Goal: Task Accomplishment & Management: Use online tool/utility

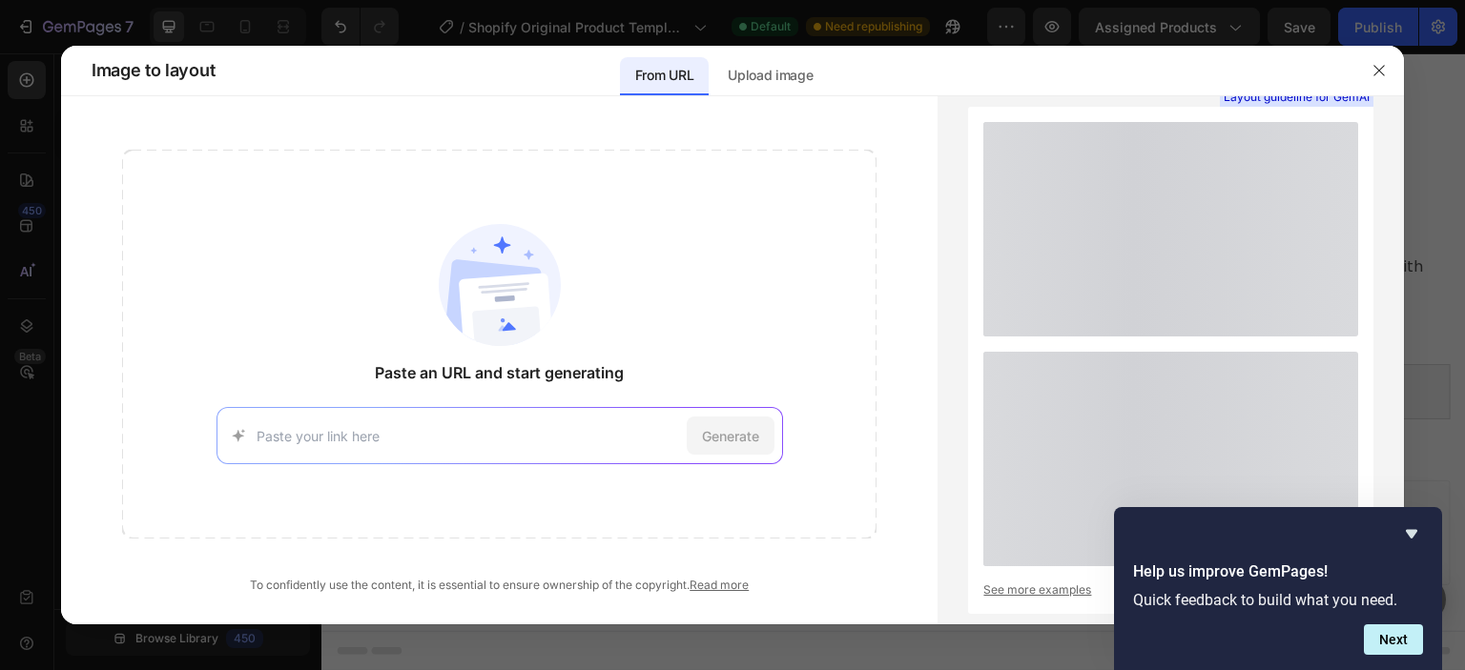
scroll to position [648, 0]
click at [408, 427] on input at bounding box center [468, 436] width 422 height 20
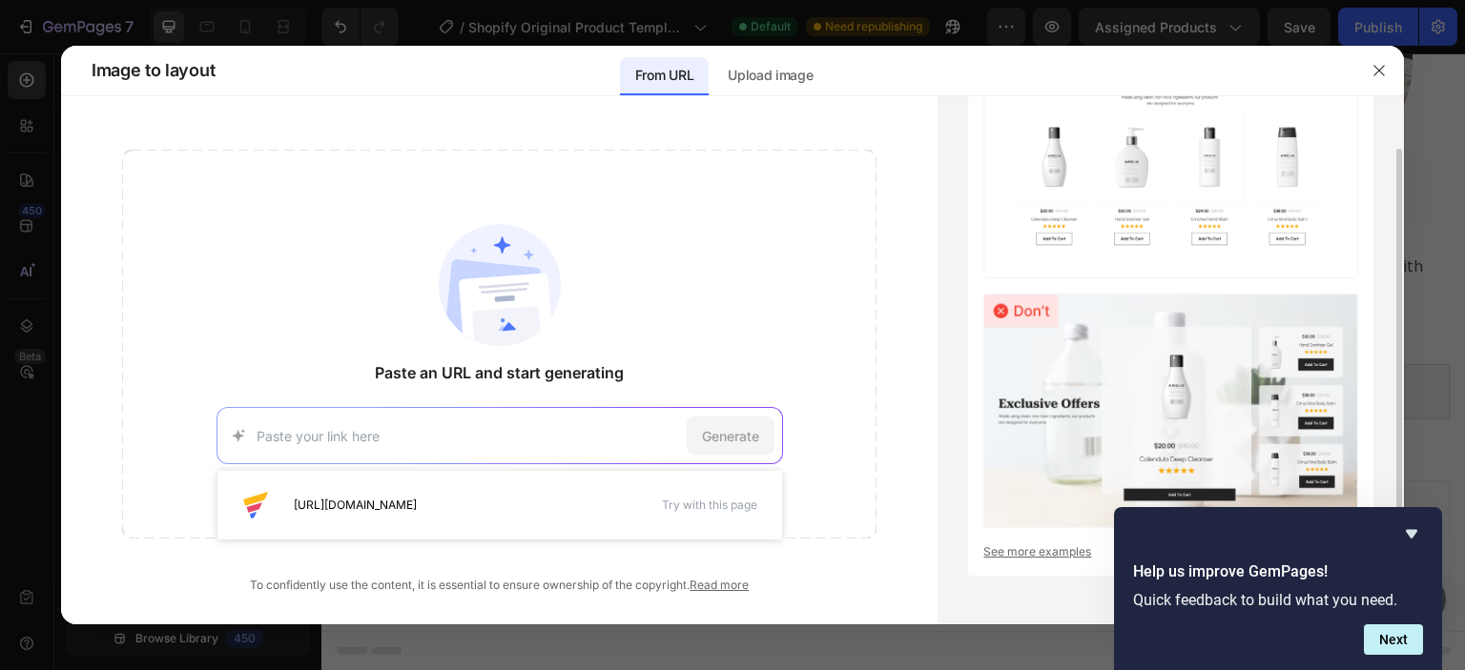
scroll to position [0, 0]
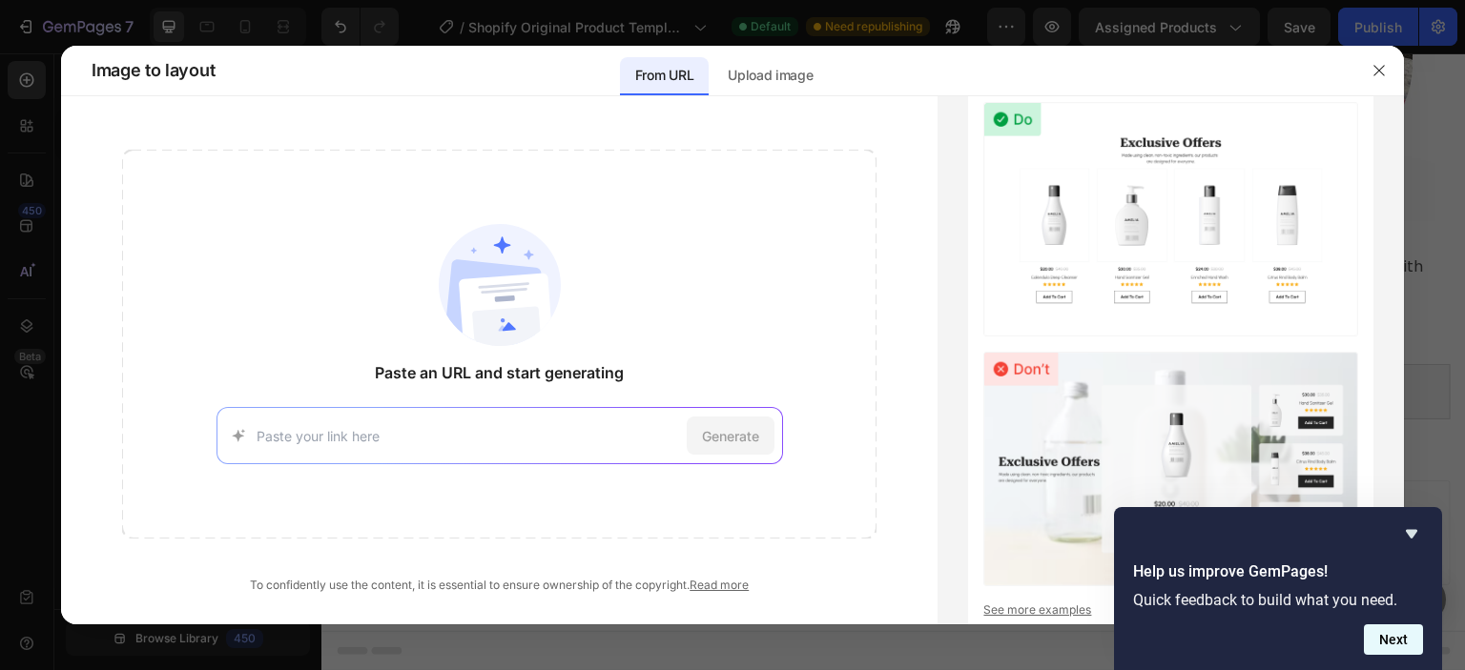
click at [1406, 645] on button "Next" at bounding box center [1393, 640] width 59 height 31
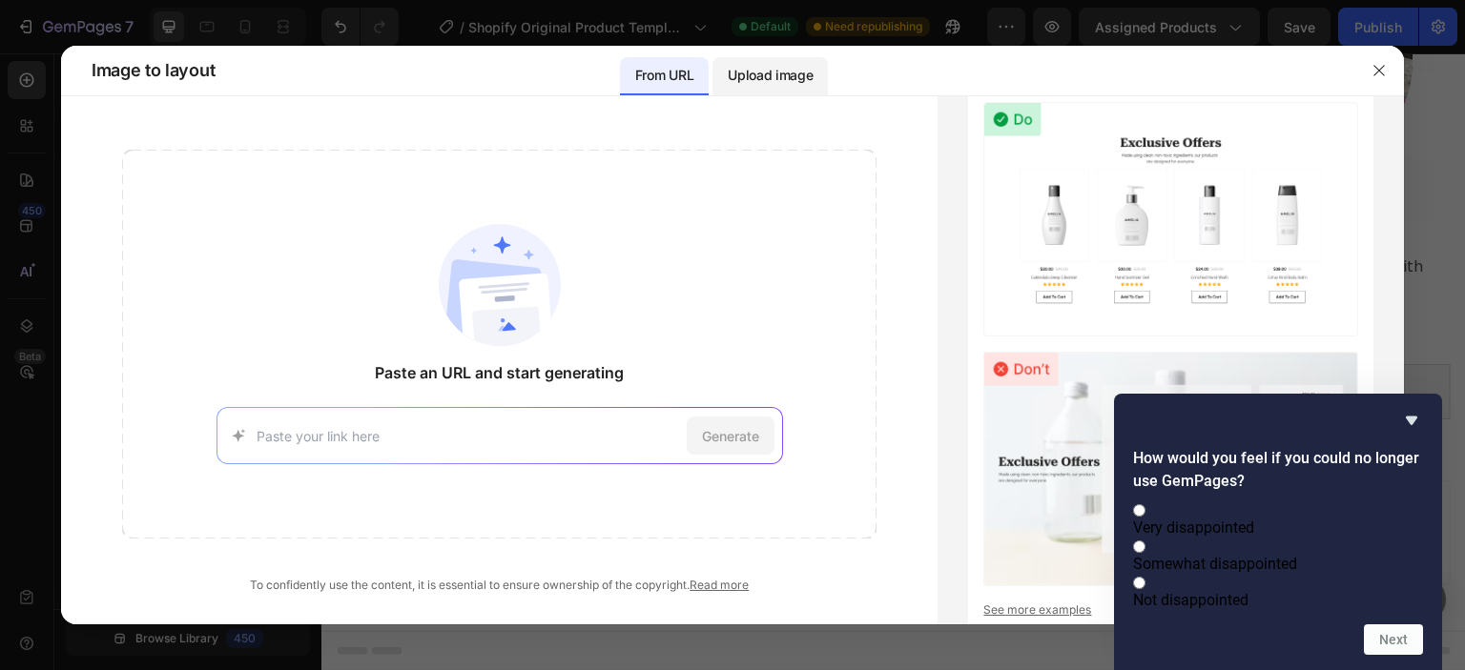
click at [772, 75] on p "Upload image" at bounding box center [770, 75] width 85 height 23
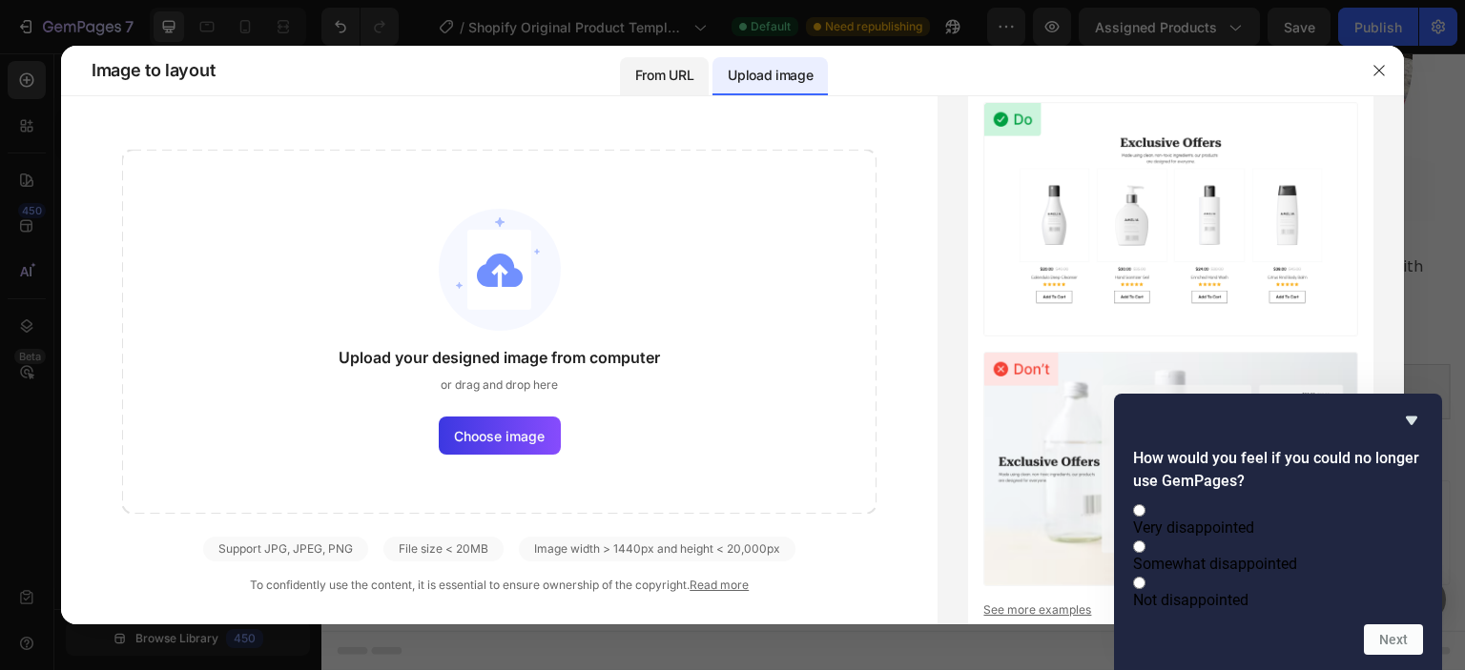
click at [679, 82] on p "From URL" at bounding box center [664, 75] width 58 height 23
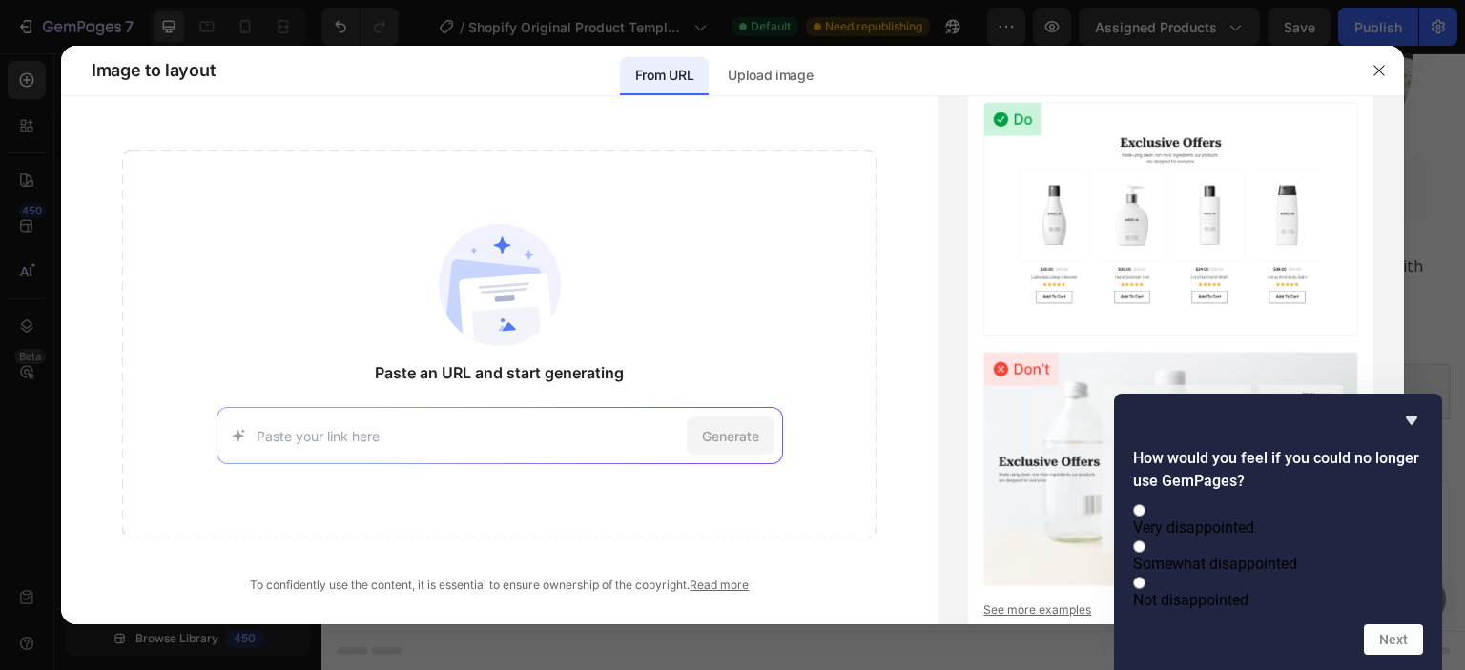
click at [316, 444] on input at bounding box center [468, 436] width 422 height 20
paste input "[URL][DOMAIN_NAME]"
type input "[URL][DOMAIN_NAME]"
click at [748, 440] on span "Generate" at bounding box center [730, 436] width 57 height 20
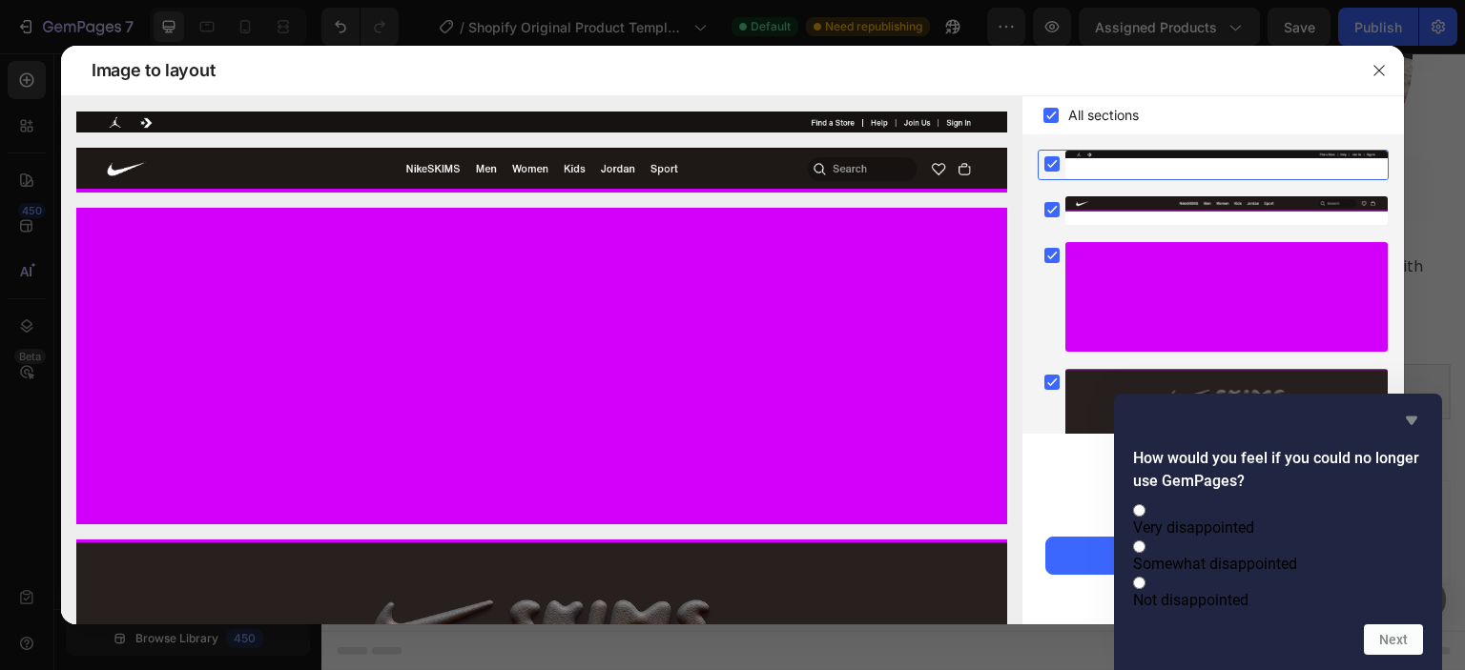
click at [1407, 409] on icon "Hide survey" at bounding box center [1411, 420] width 23 height 23
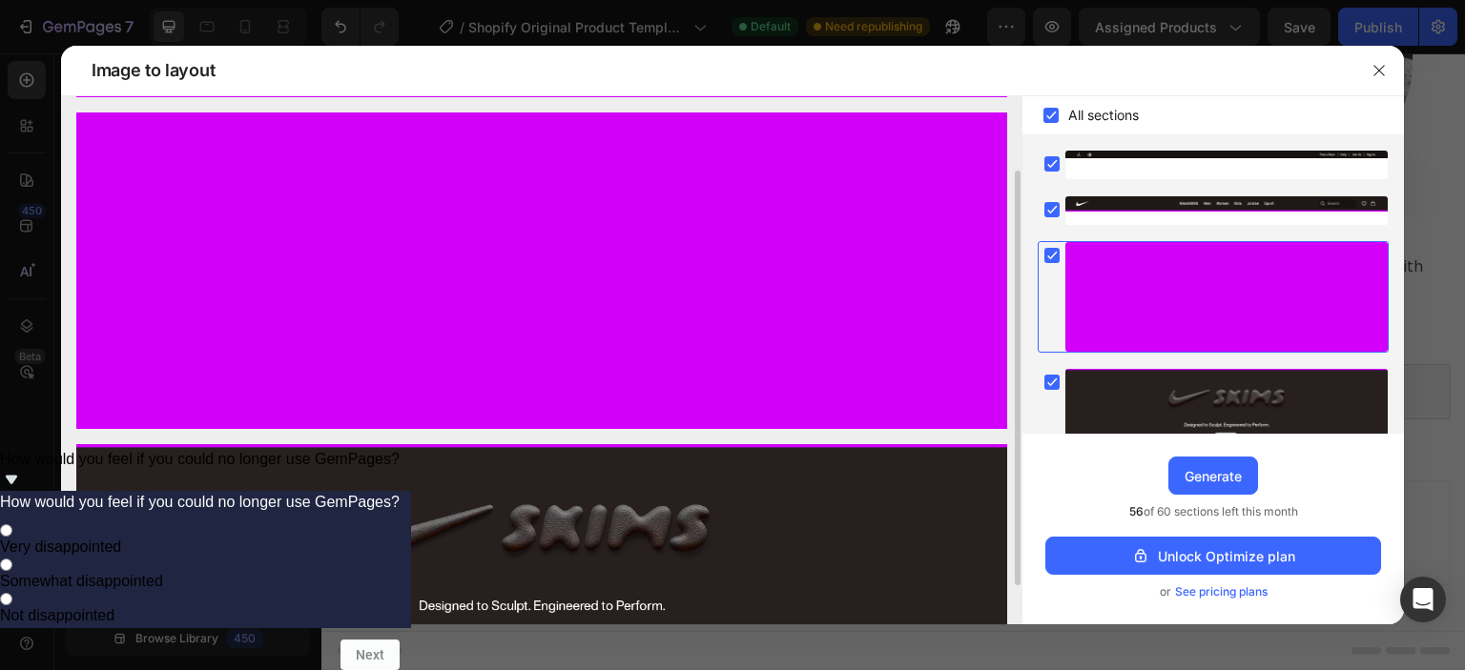
scroll to position [144, 0]
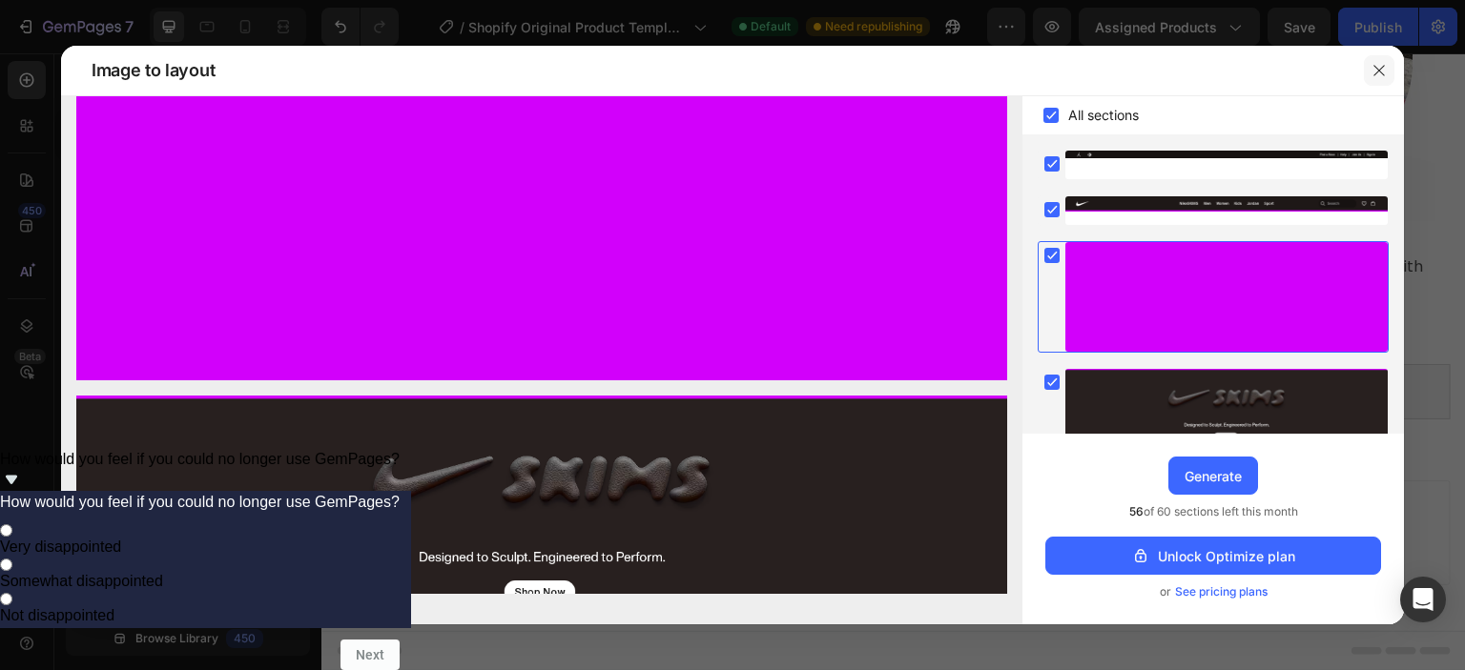
click at [1378, 66] on icon "button" at bounding box center [1378, 70] width 15 height 15
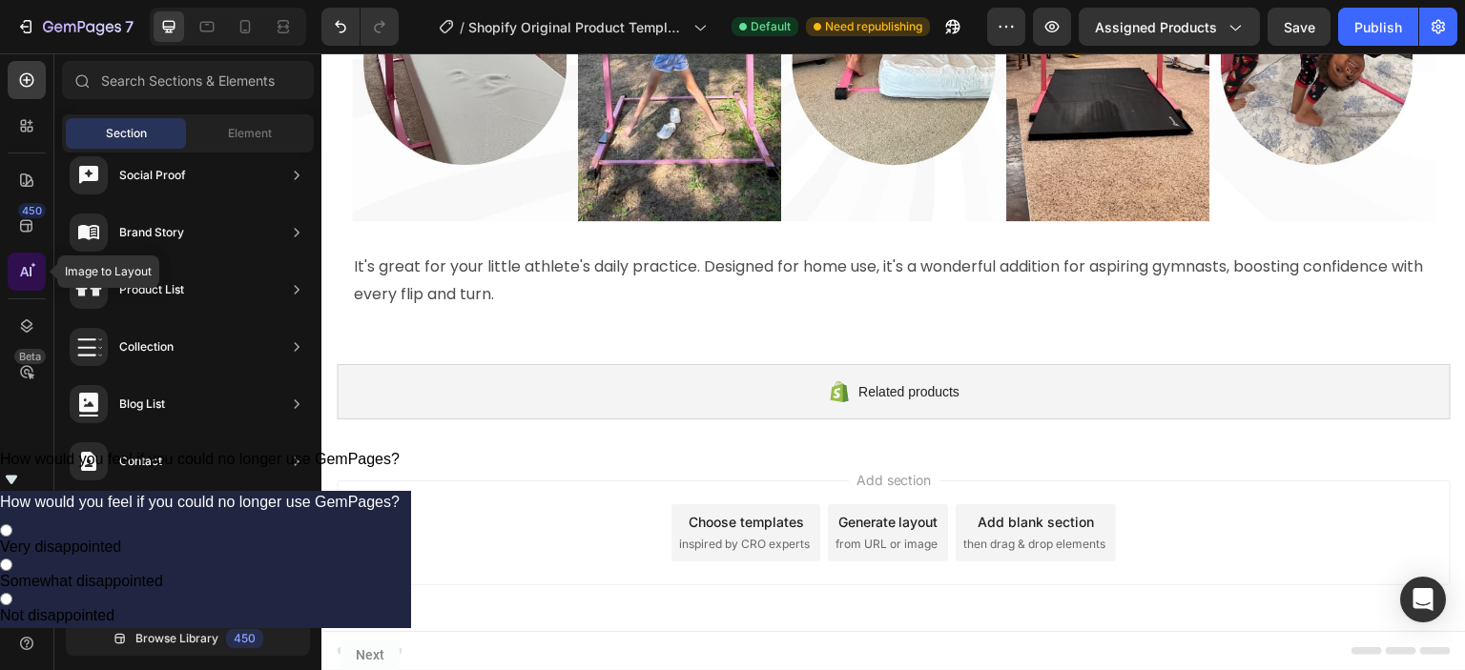
click at [29, 278] on icon at bounding box center [26, 271] width 19 height 19
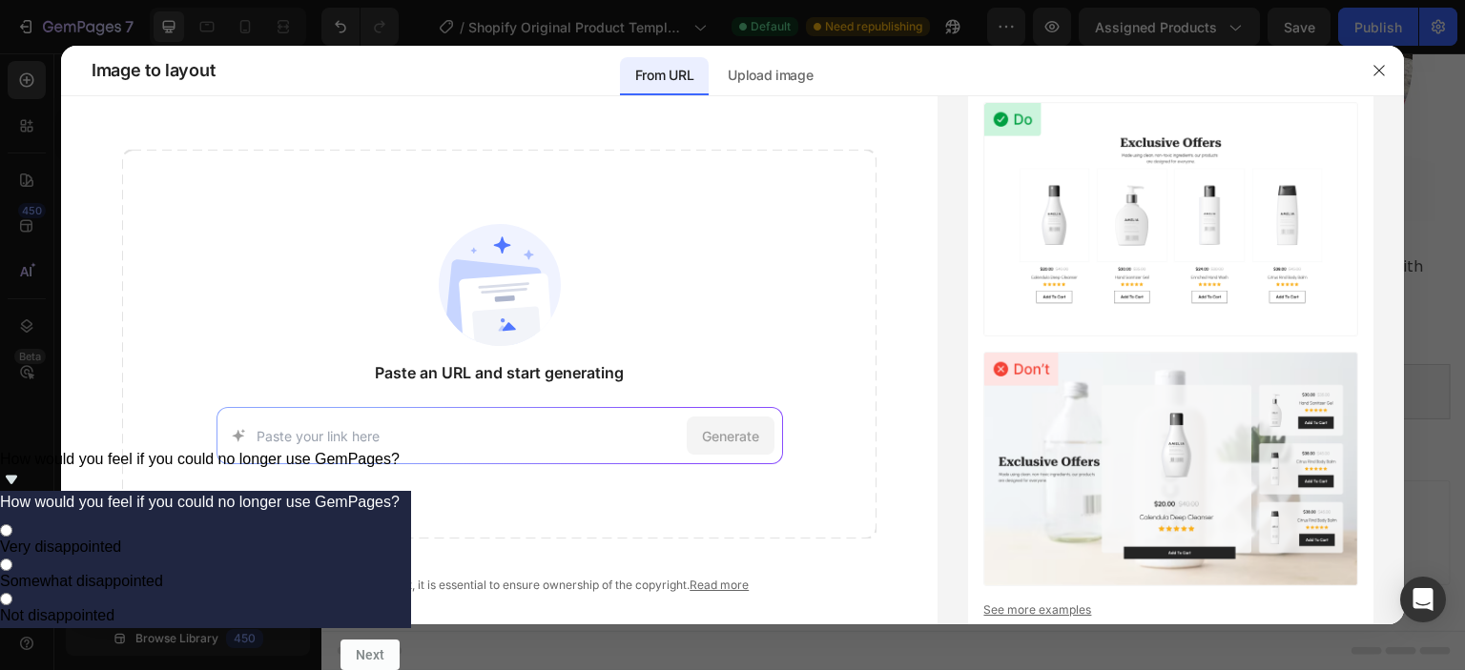
click at [363, 437] on input at bounding box center [468, 436] width 422 height 20
type input "[URL][DOMAIN_NAME]"
click at [712, 423] on div "Generate" at bounding box center [731, 436] width 88 height 38
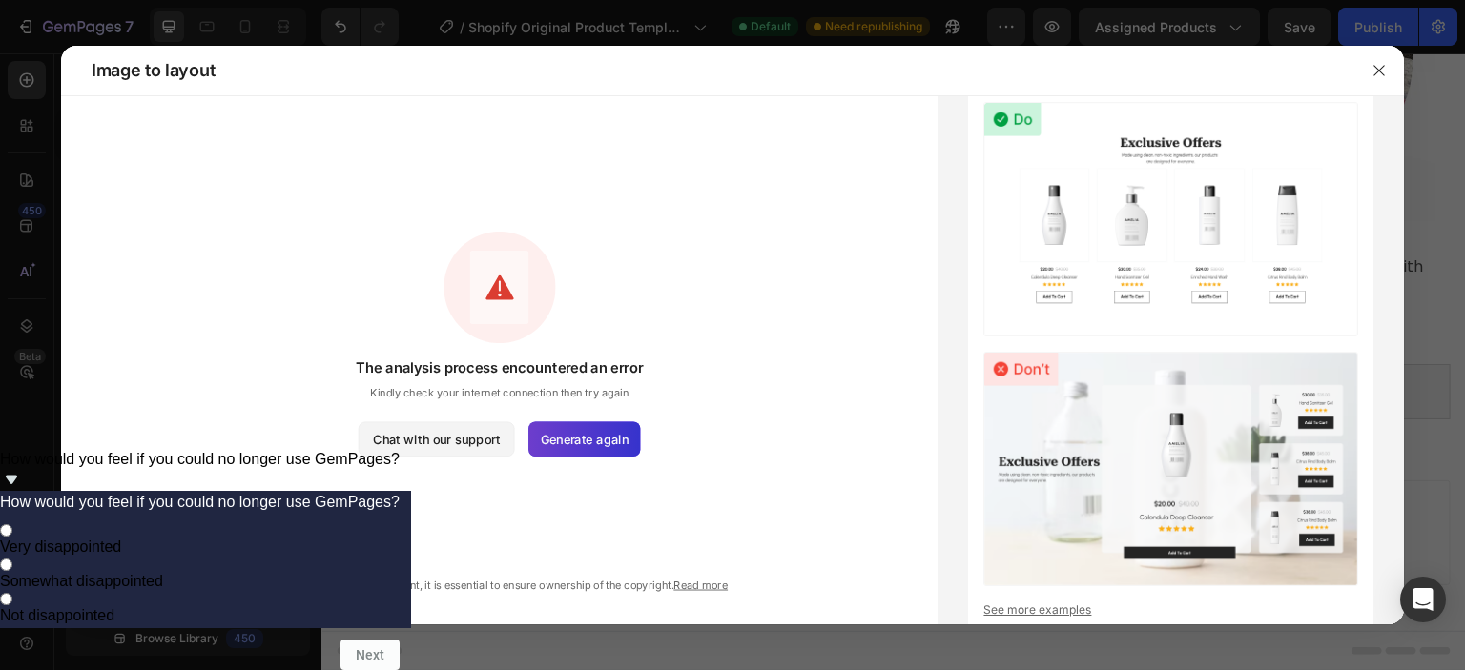
click at [557, 437] on span "Generate again" at bounding box center [585, 439] width 88 height 18
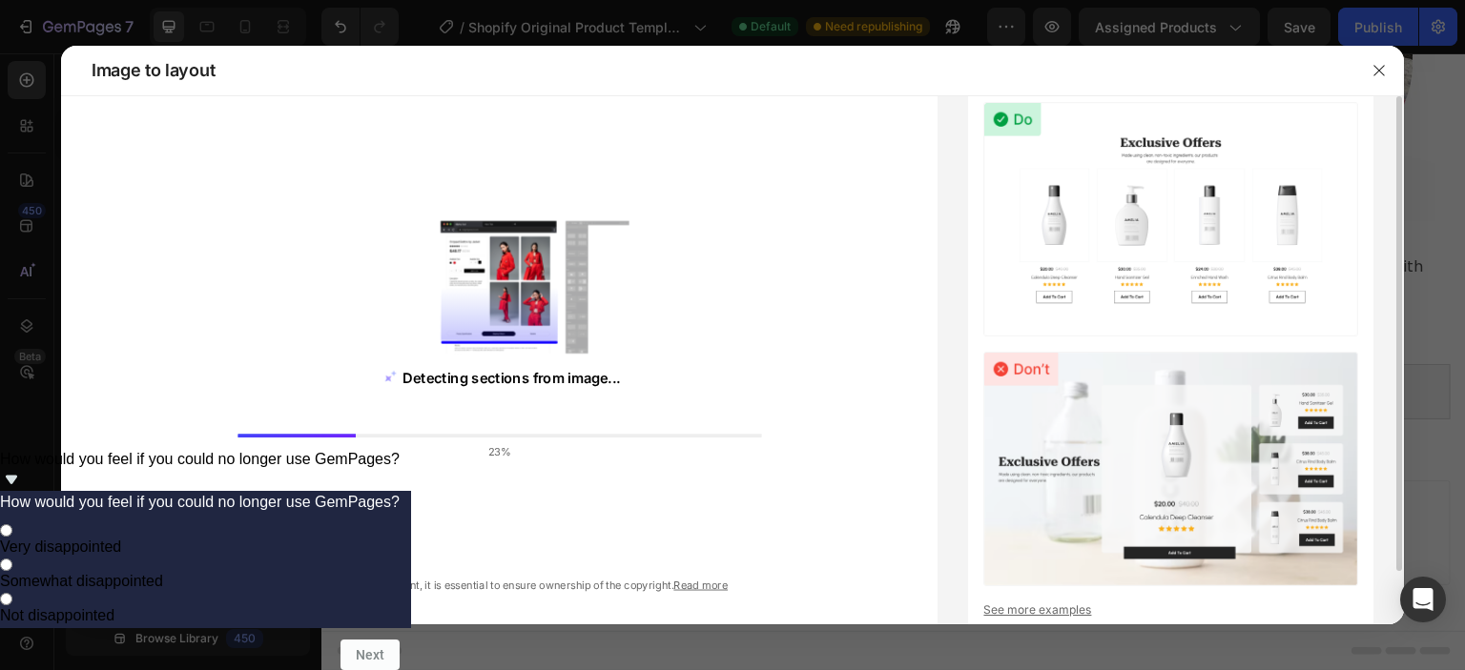
scroll to position [58, 0]
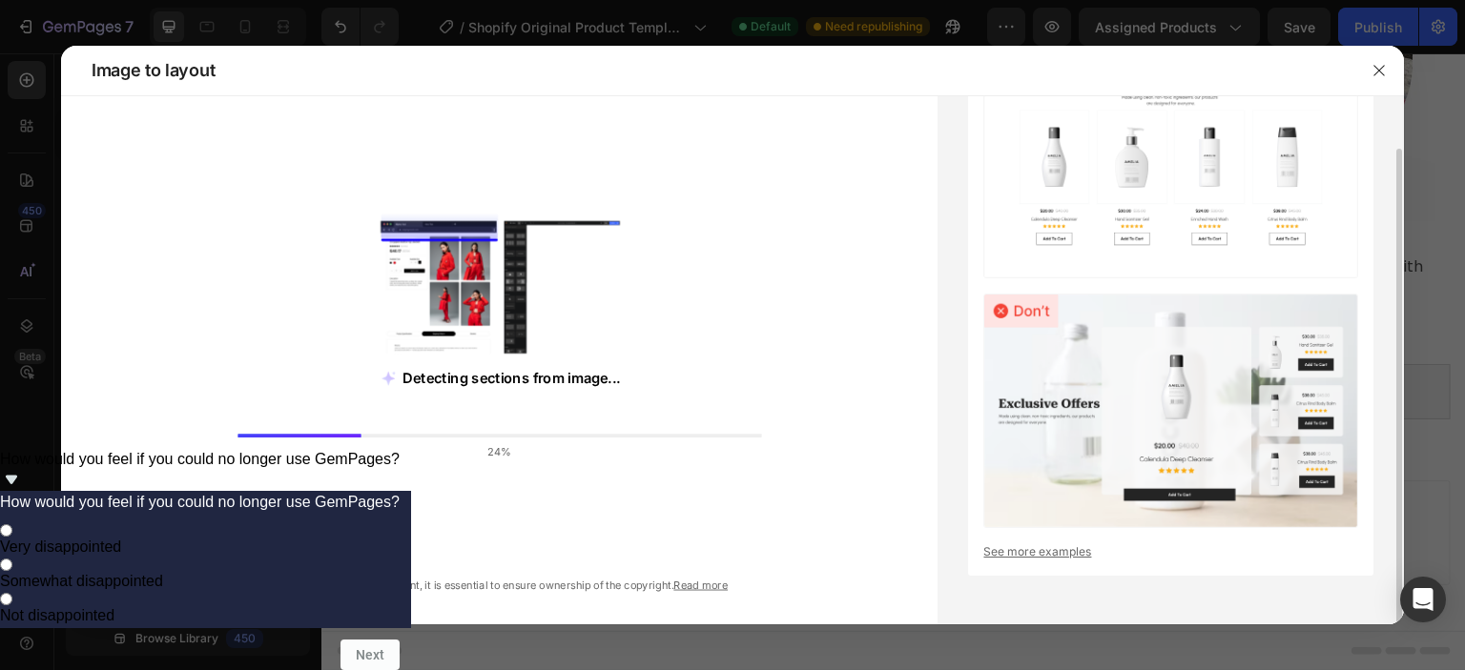
click at [1034, 549] on link "See more examples" at bounding box center [1170, 552] width 375 height 17
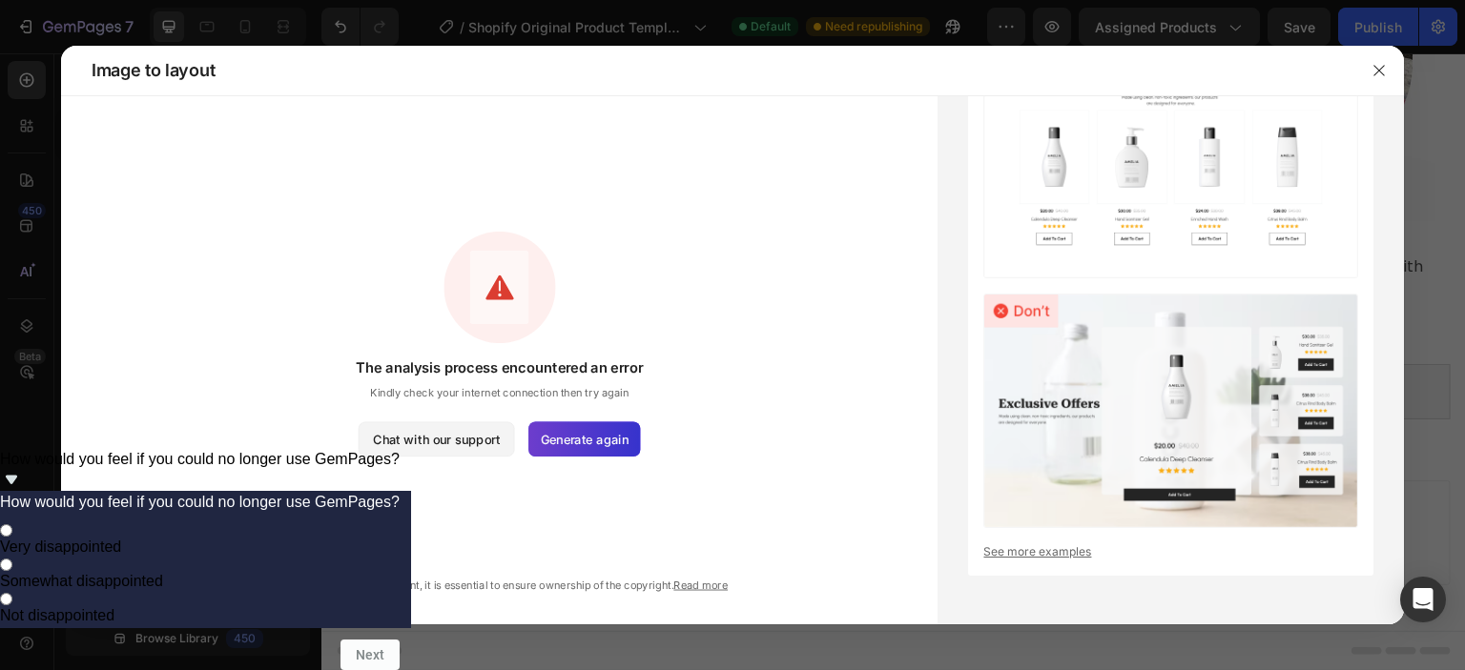
click at [580, 439] on span "Generate again" at bounding box center [585, 439] width 88 height 18
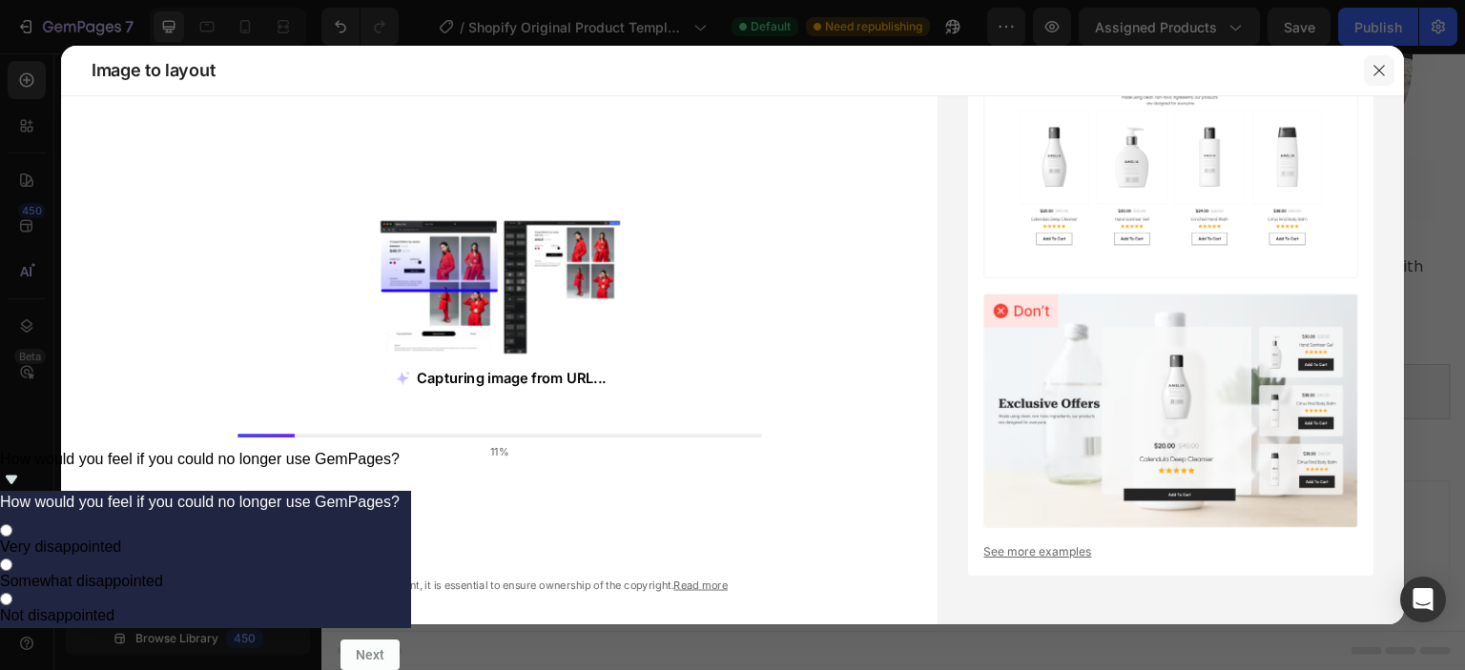
click at [1368, 73] on button "button" at bounding box center [1379, 70] width 31 height 31
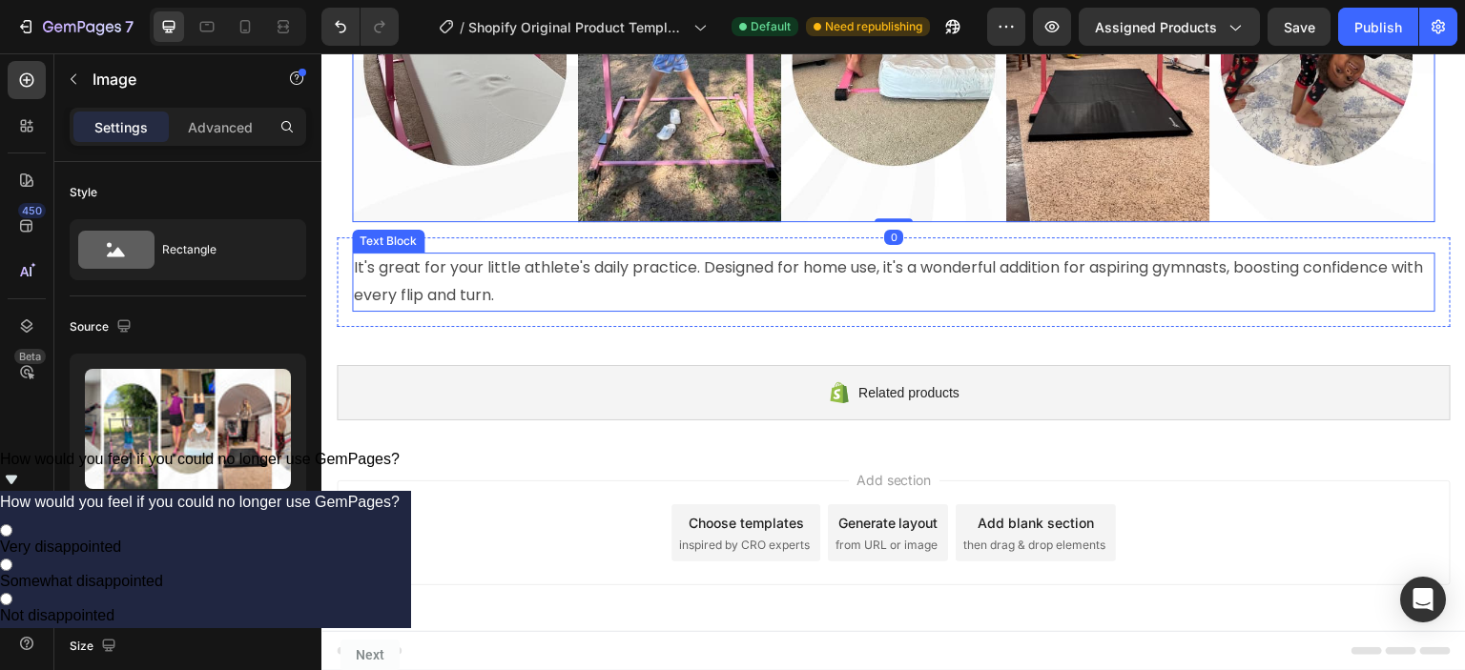
scroll to position [3477, 0]
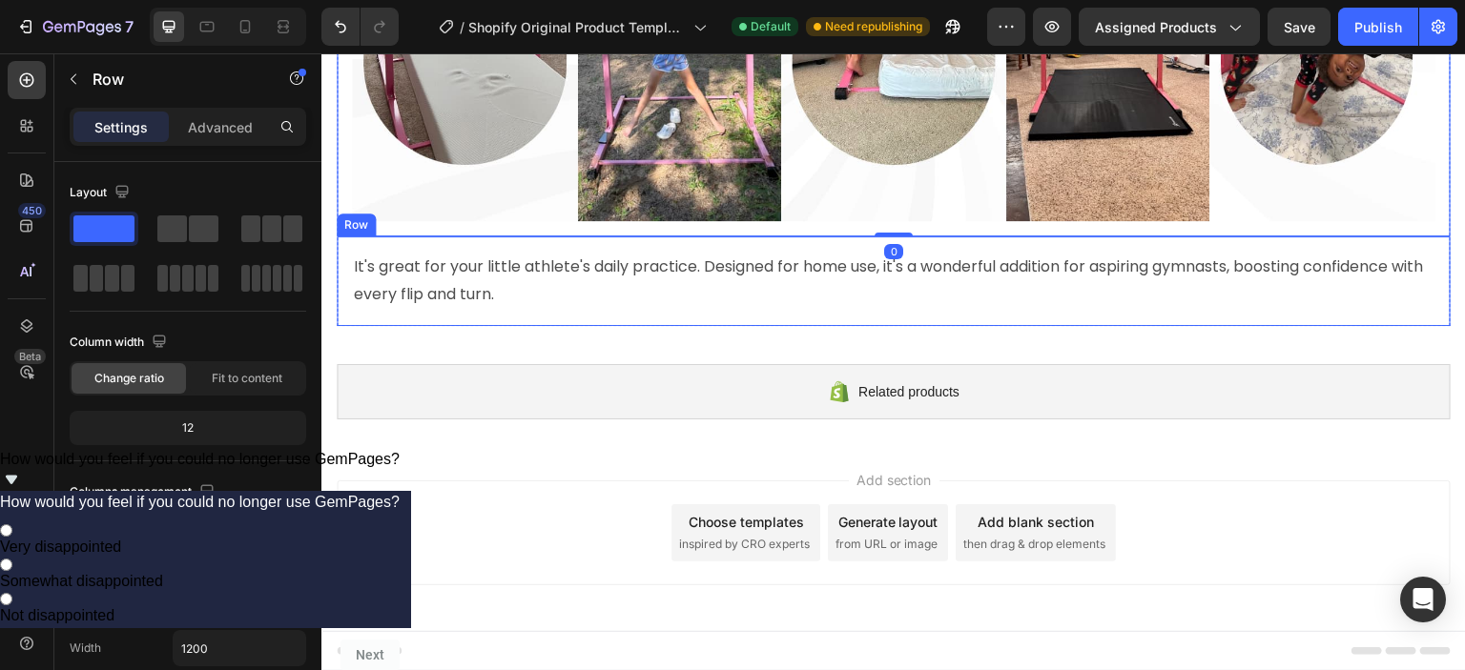
click at [341, 326] on div "It's great for your little athlete's daily practice. Designed for home use, it'…" at bounding box center [894, 282] width 1114 height 90
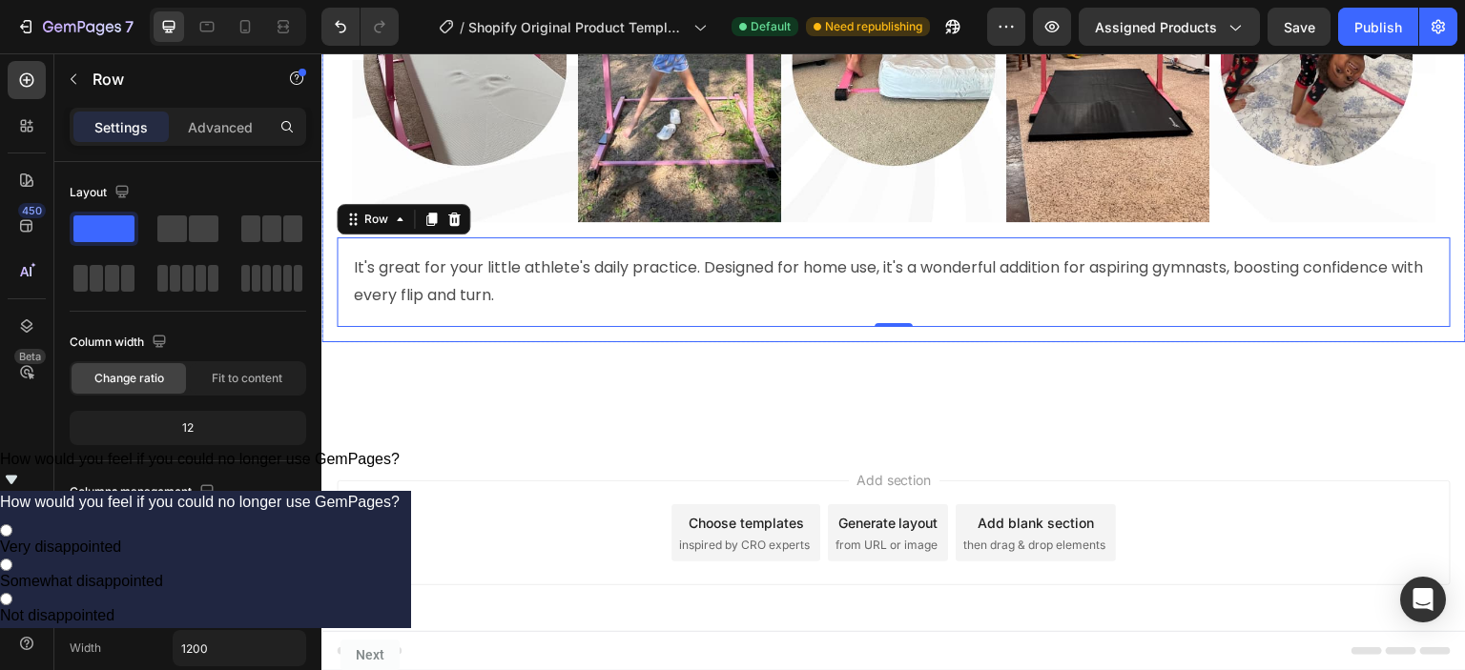
scroll to position [3286, 0]
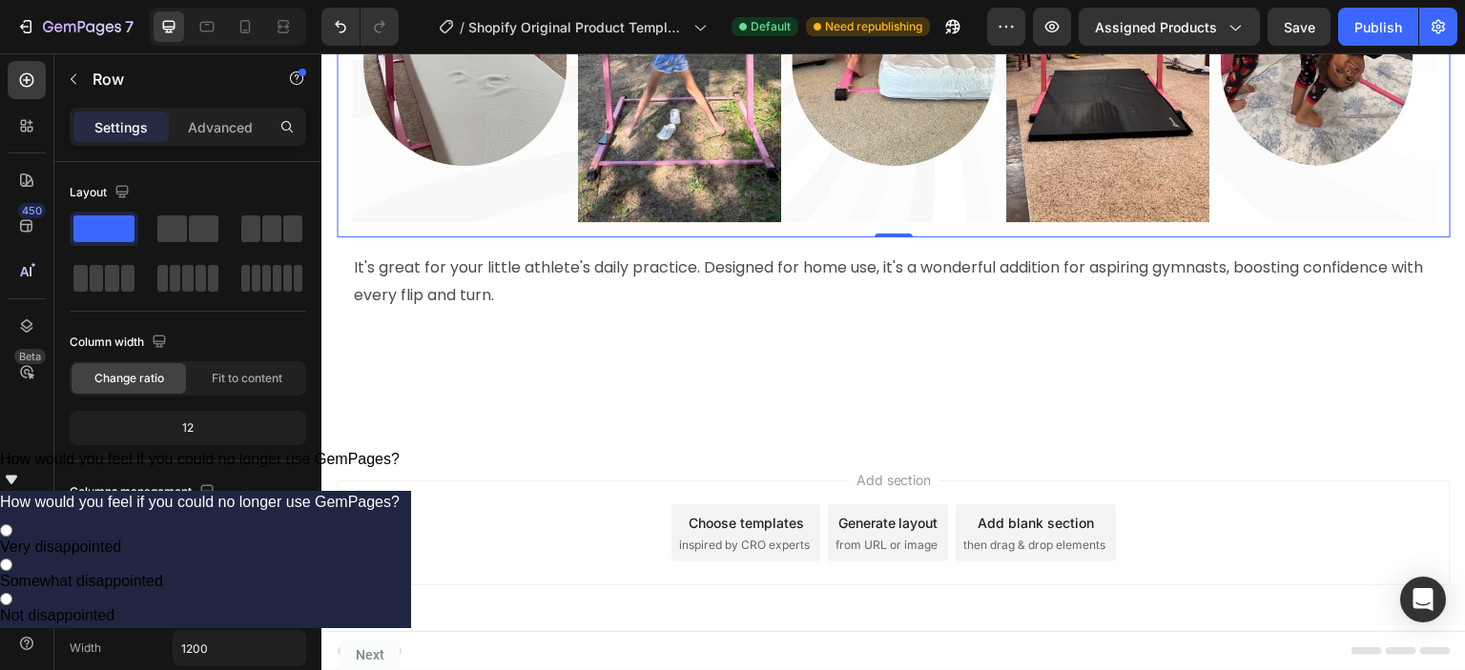
click at [343, 36] on button "Undo/Redo" at bounding box center [340, 27] width 38 height 38
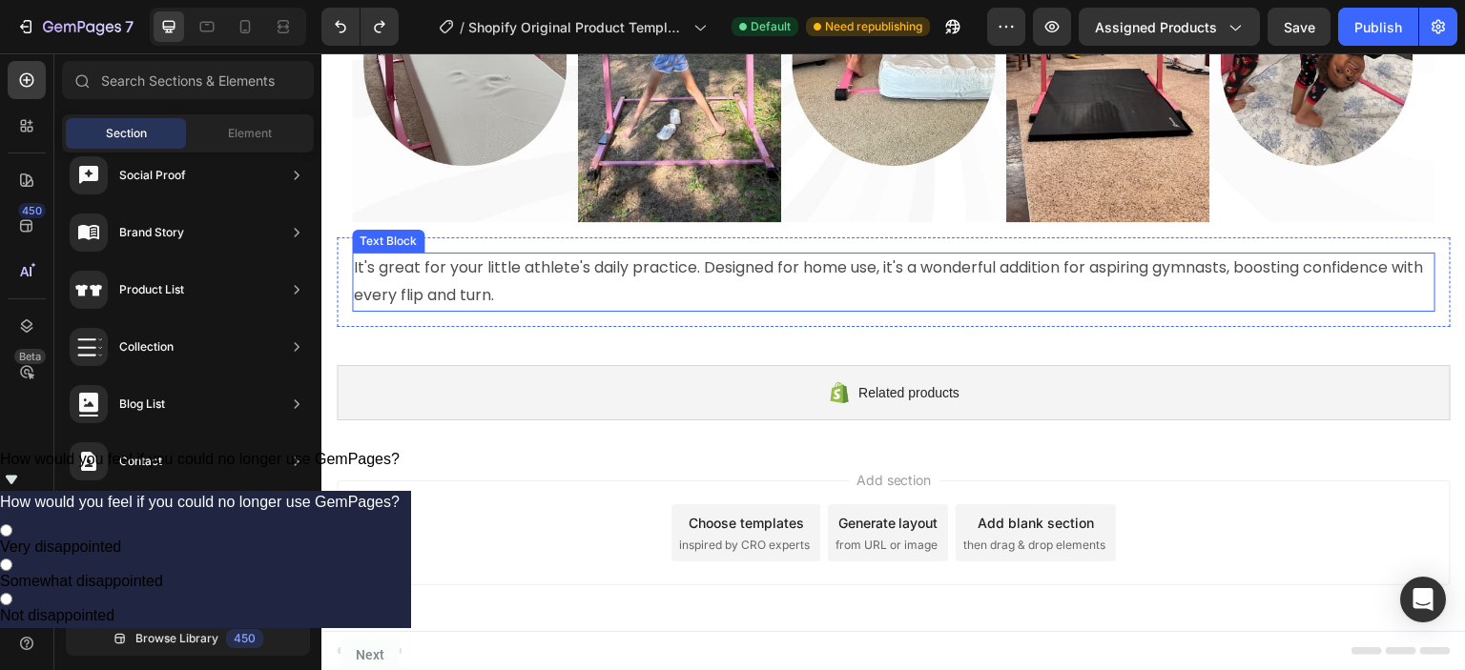
scroll to position [3572, 0]
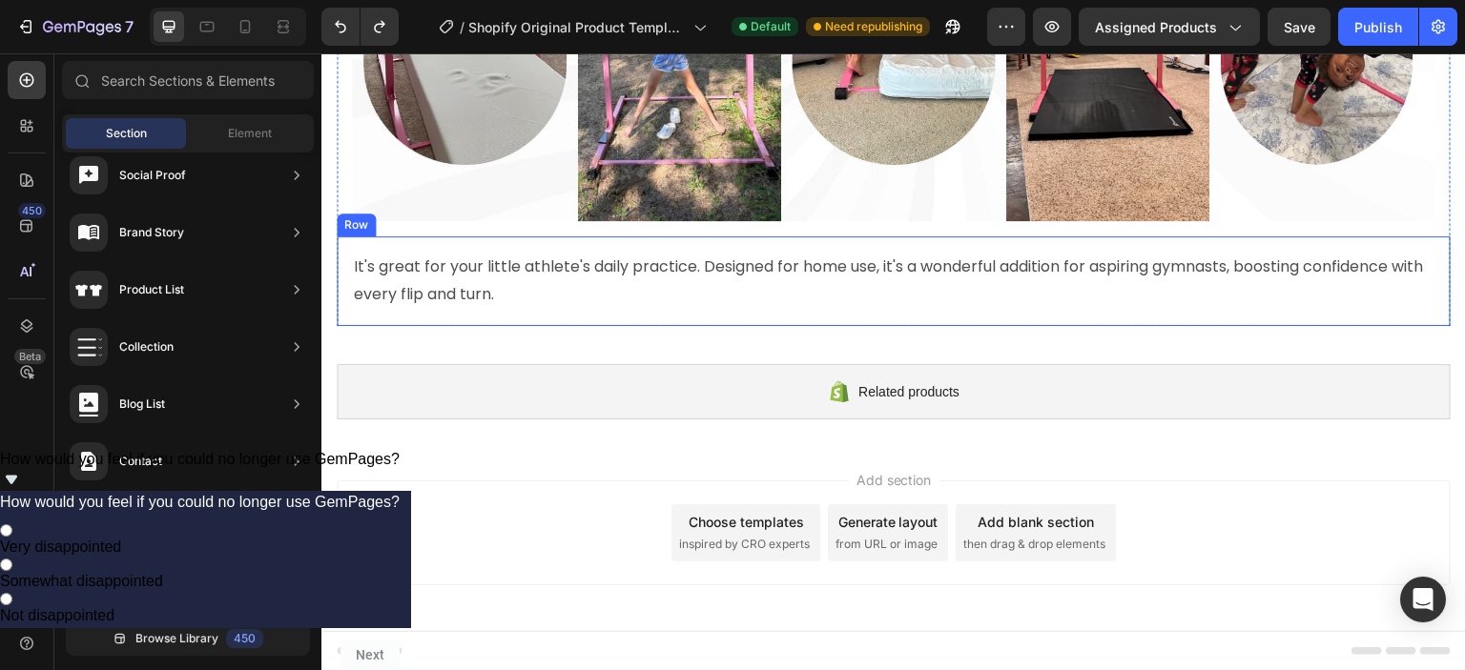
click at [339, 326] on div "It's great for your little athlete's daily practice. Designed for home use, it'…" at bounding box center [894, 282] width 1114 height 90
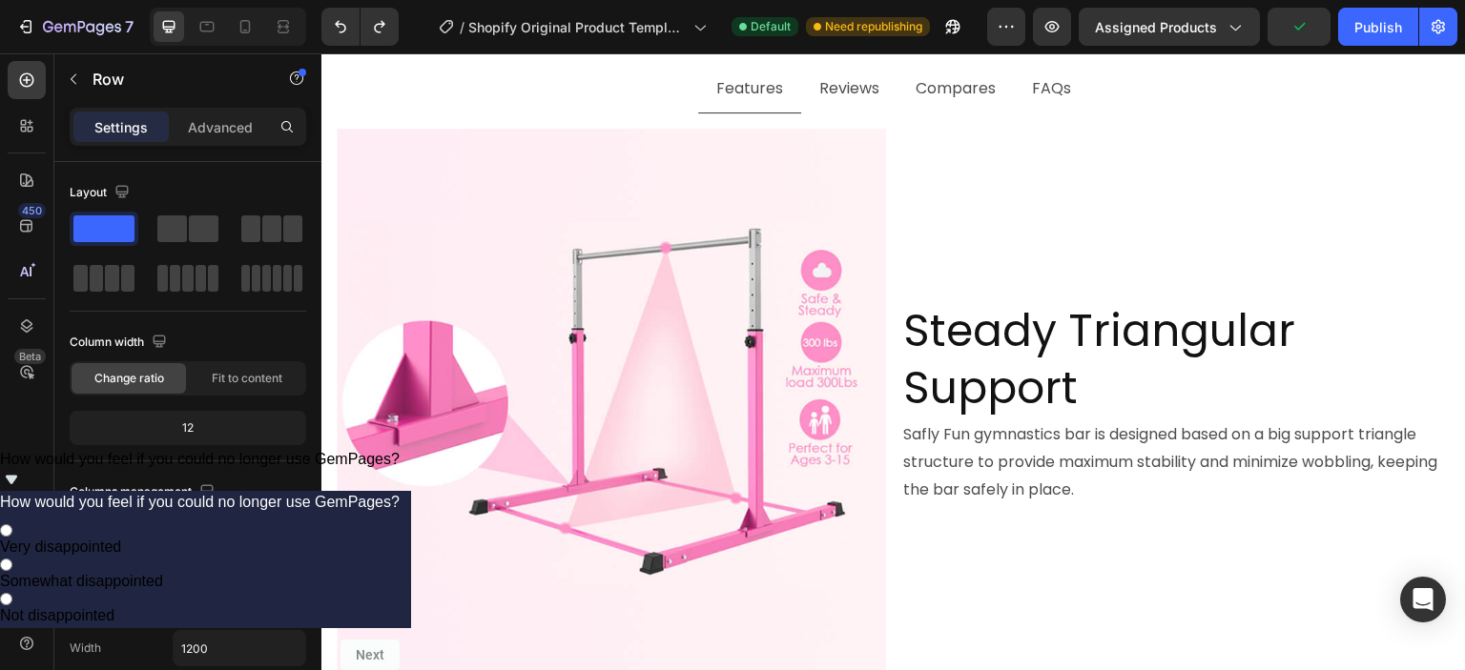
scroll to position [0, 0]
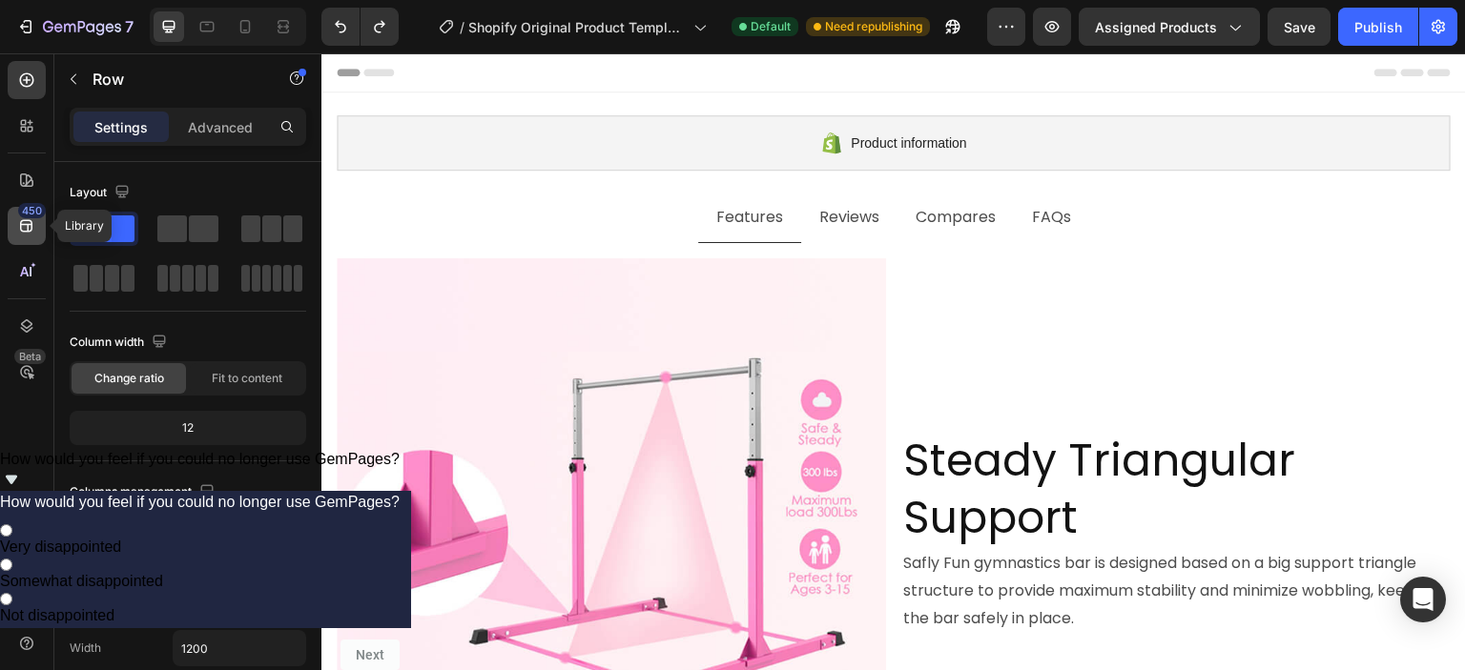
click at [26, 220] on icon at bounding box center [26, 226] width 12 height 12
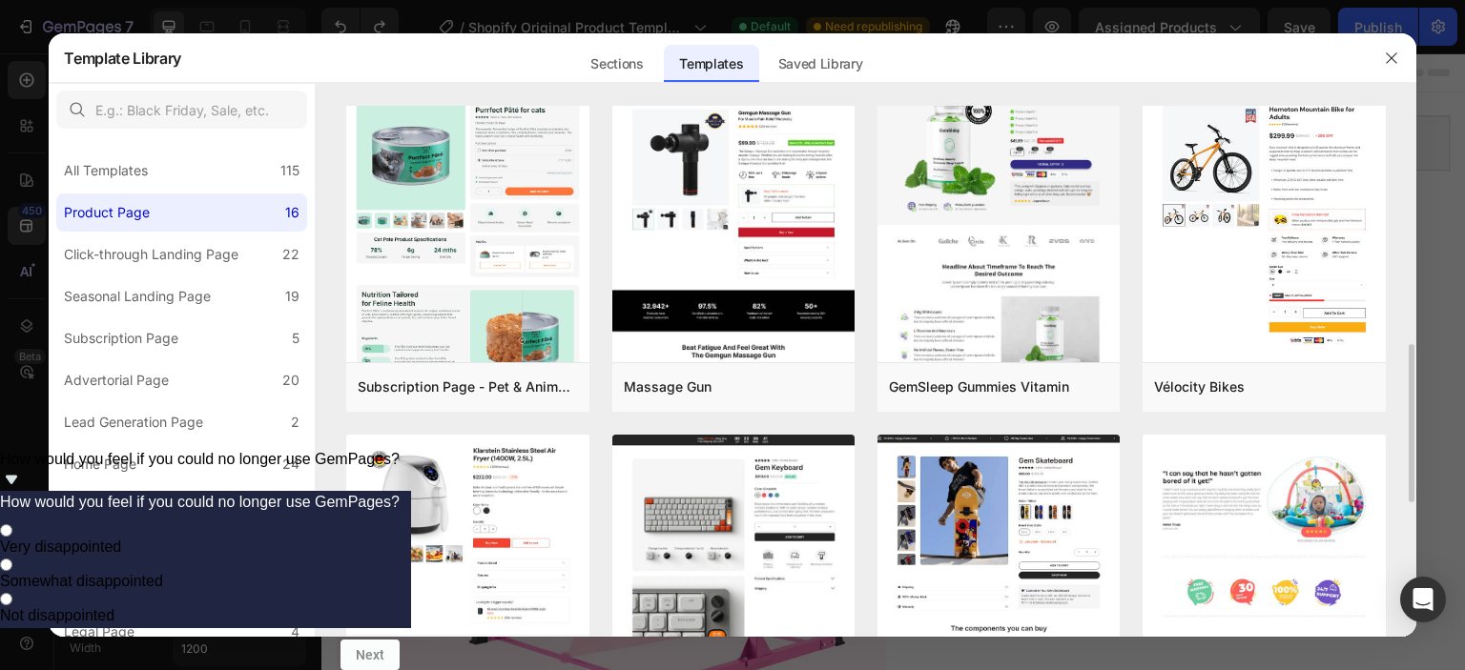
scroll to position [477, 0]
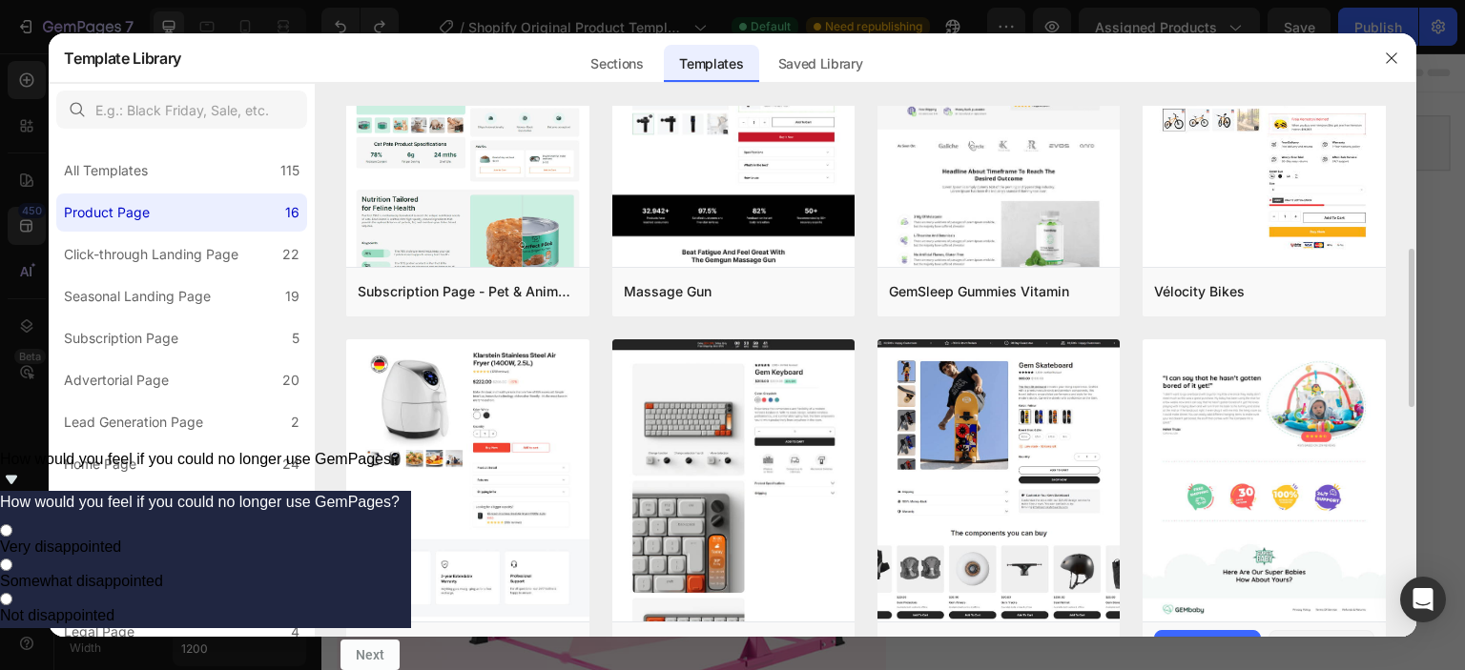
click at [1251, 434] on img at bounding box center [1263, 46] width 242 height 1152
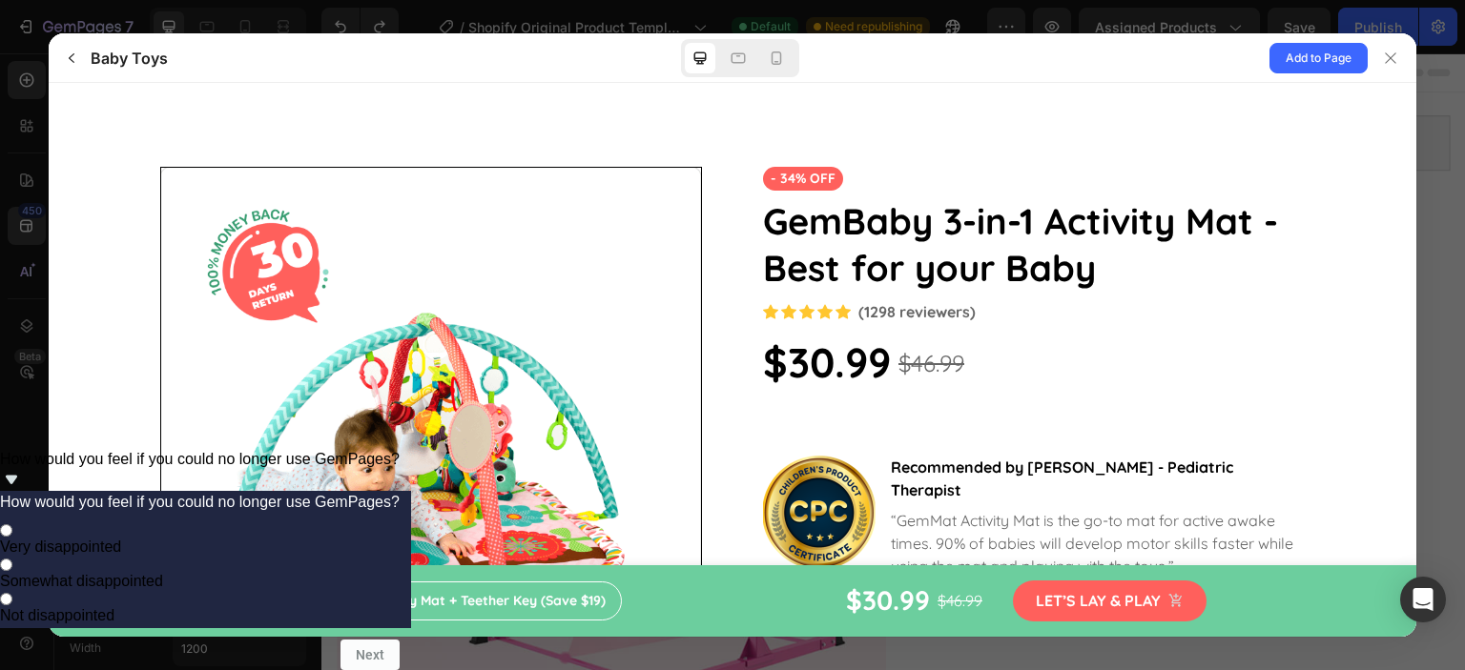
scroll to position [3456, 0]
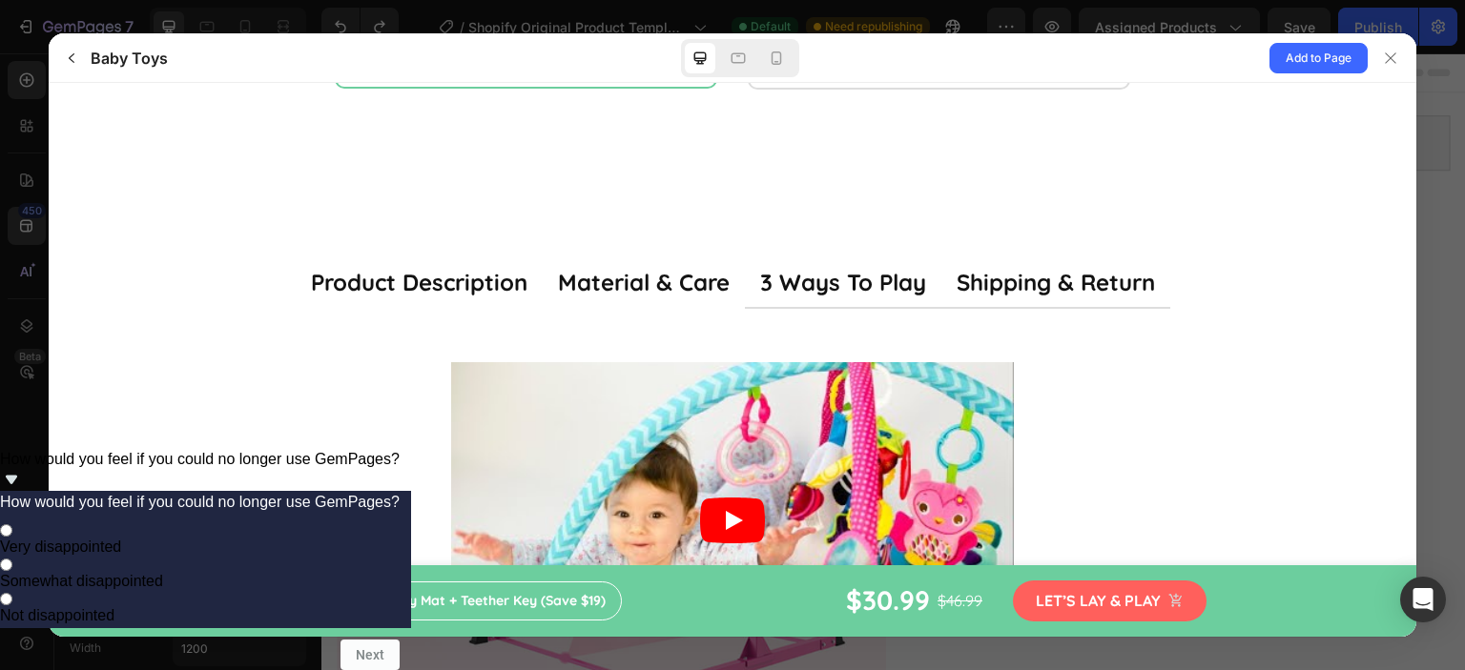
click at [999, 270] on div "shipping & return" at bounding box center [1056, 282] width 198 height 34
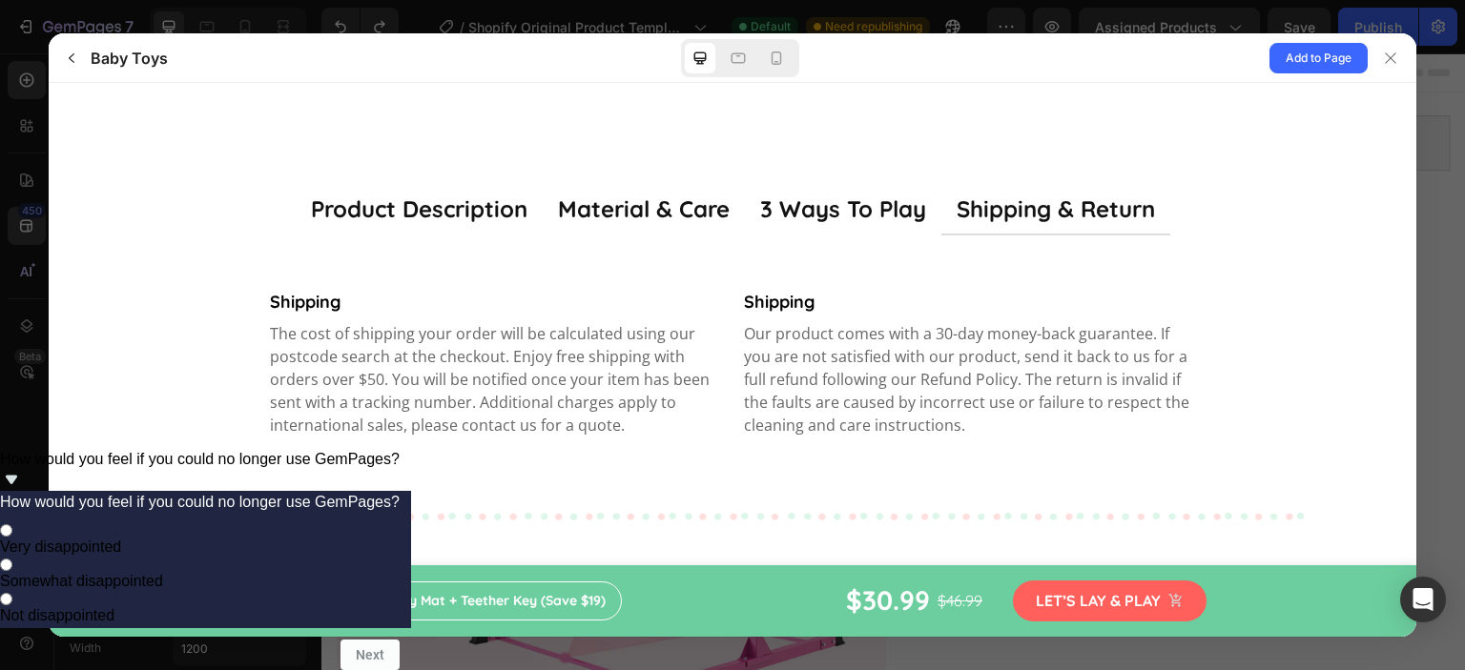
scroll to position [3551, 0]
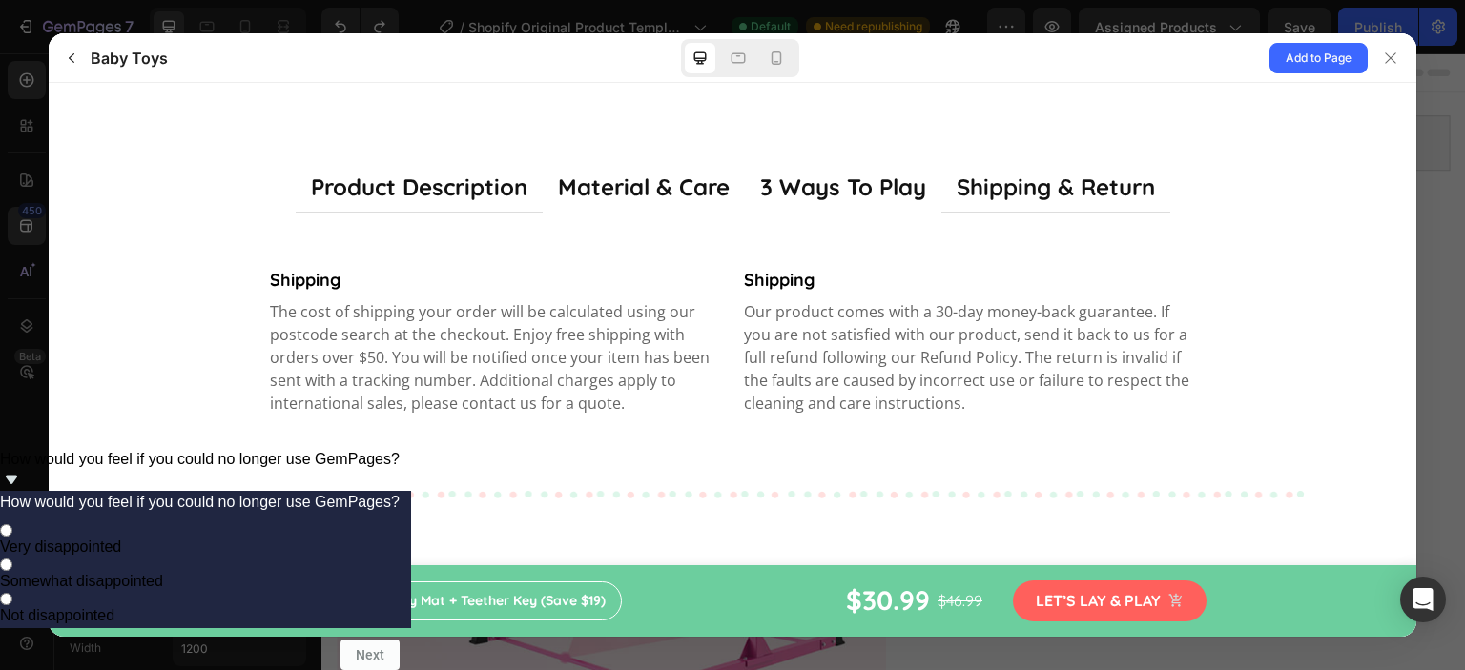
click at [381, 176] on div "product description" at bounding box center [419, 187] width 216 height 34
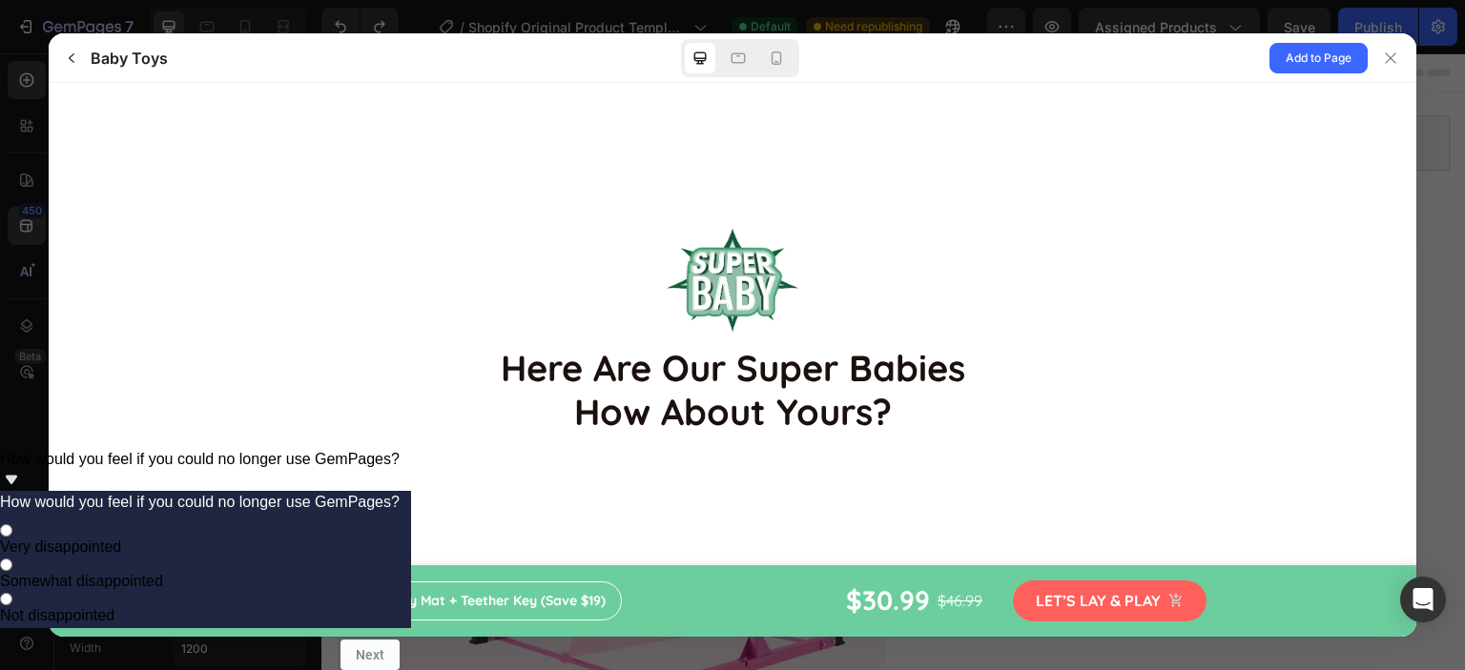
scroll to position [5998, 0]
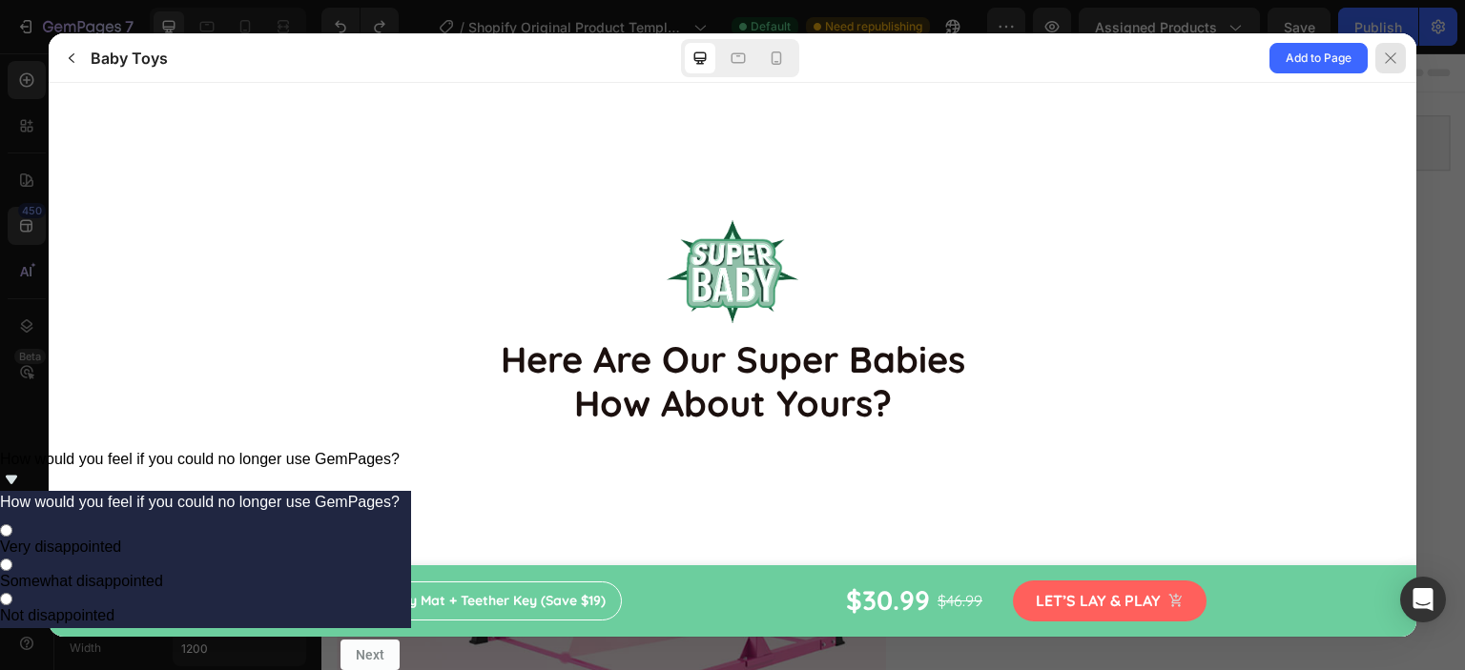
click at [1395, 62] on icon at bounding box center [1390, 58] width 15 height 15
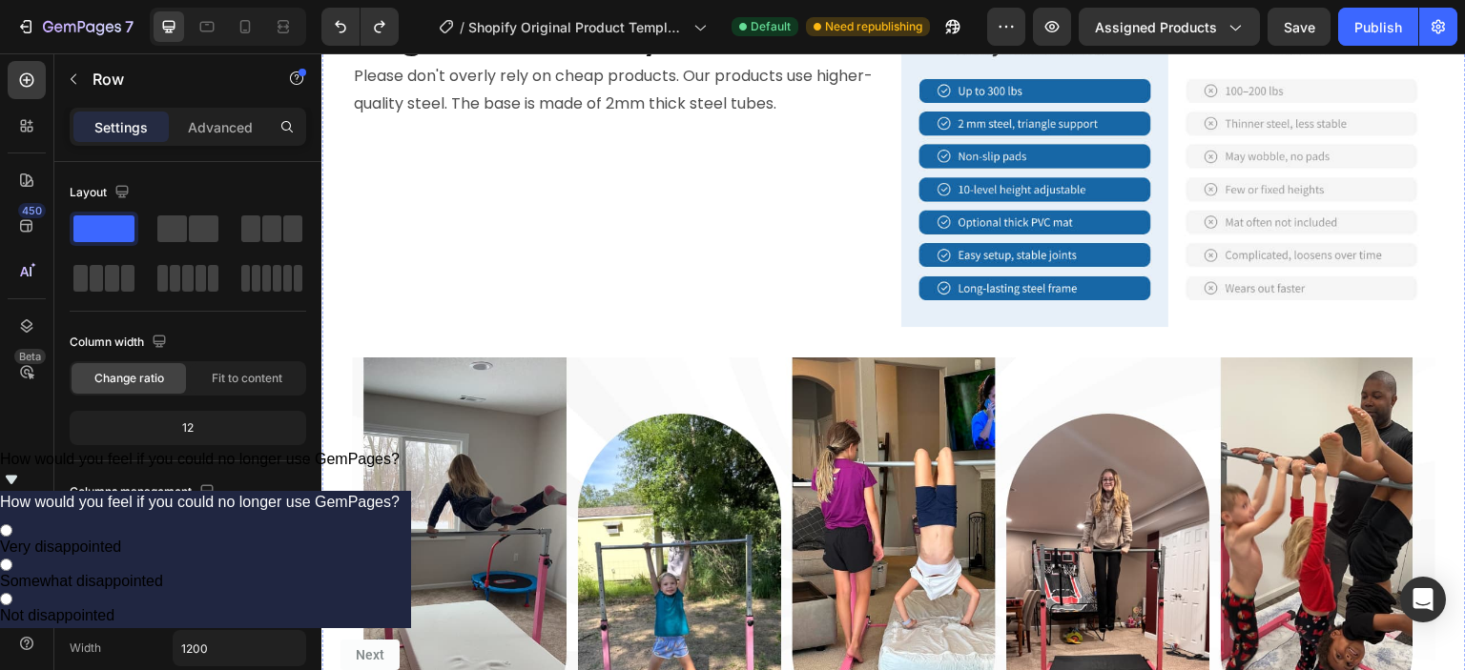
scroll to position [1812, 0]
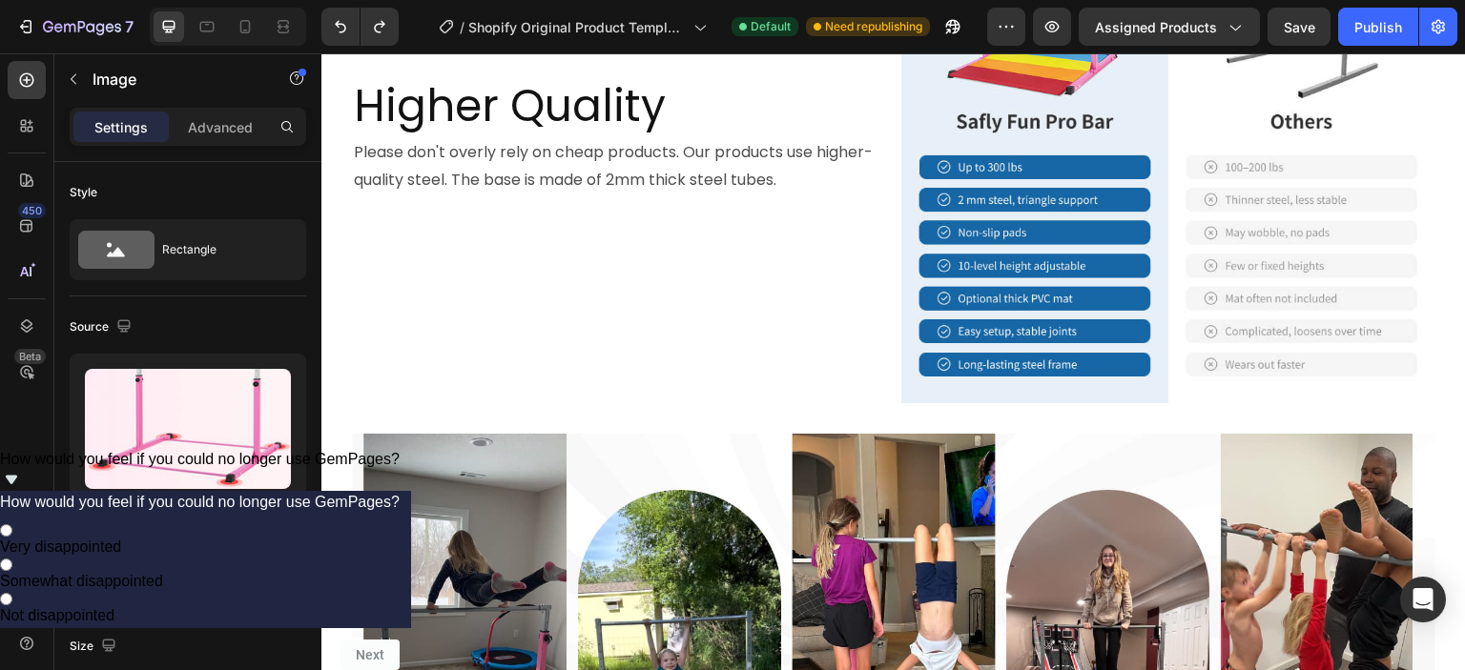
scroll to position [1621, 0]
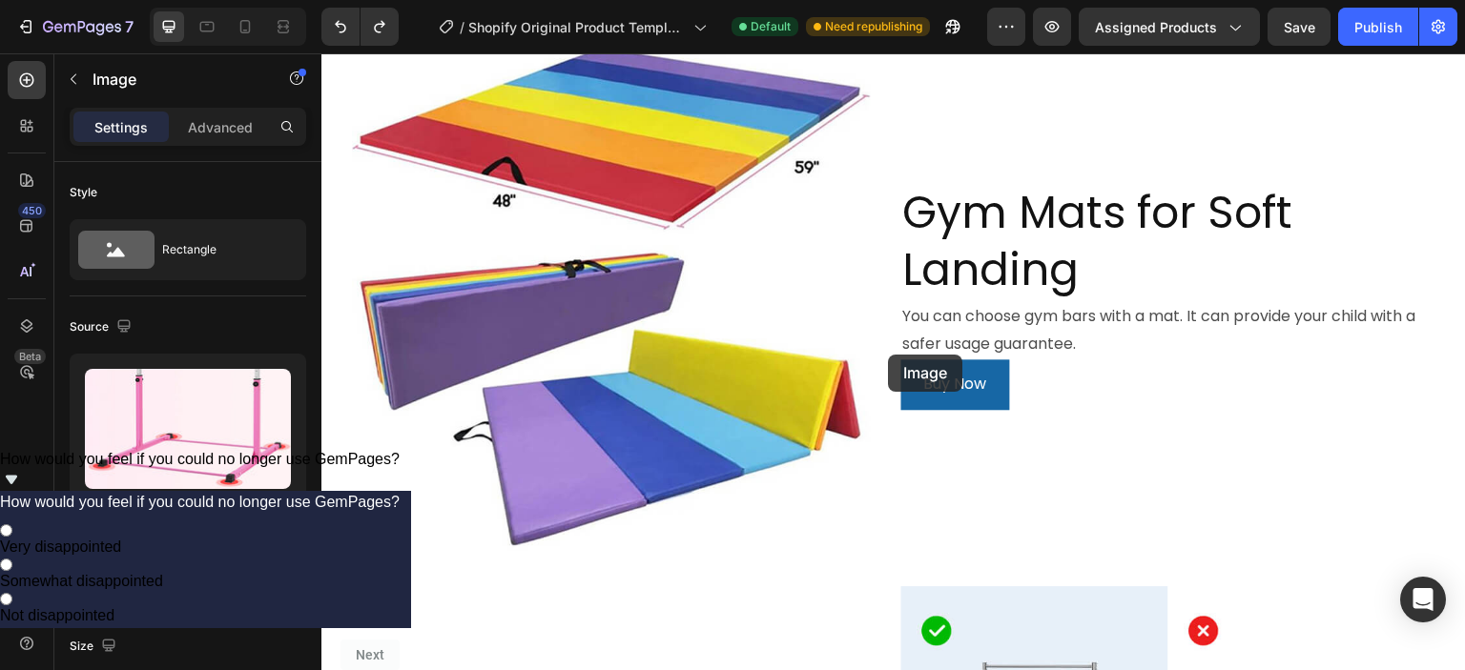
drag, startPoint x: 896, startPoint y: 355, endPoint x: 885, endPoint y: 353, distance: 11.6
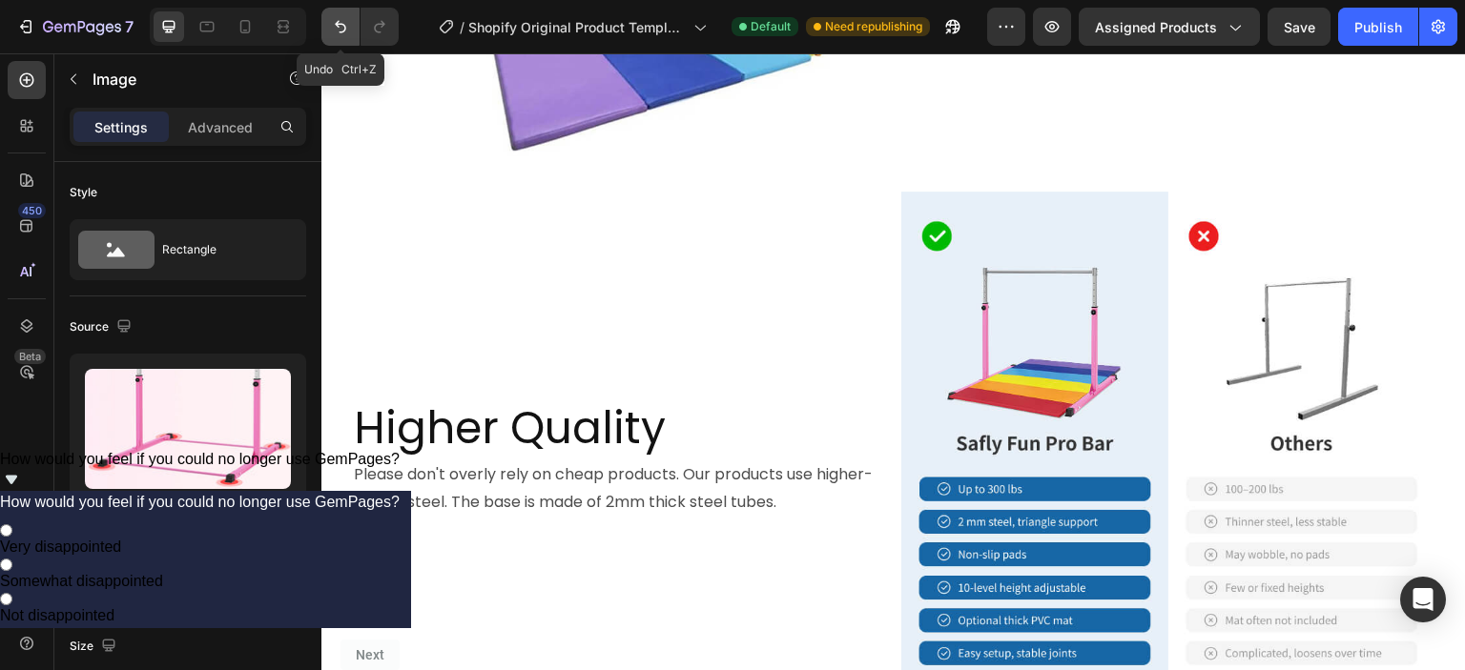
click at [343, 17] on icon "Undo/Redo" at bounding box center [340, 26] width 19 height 19
click at [339, 36] on button "Undo/Redo" at bounding box center [340, 27] width 38 height 38
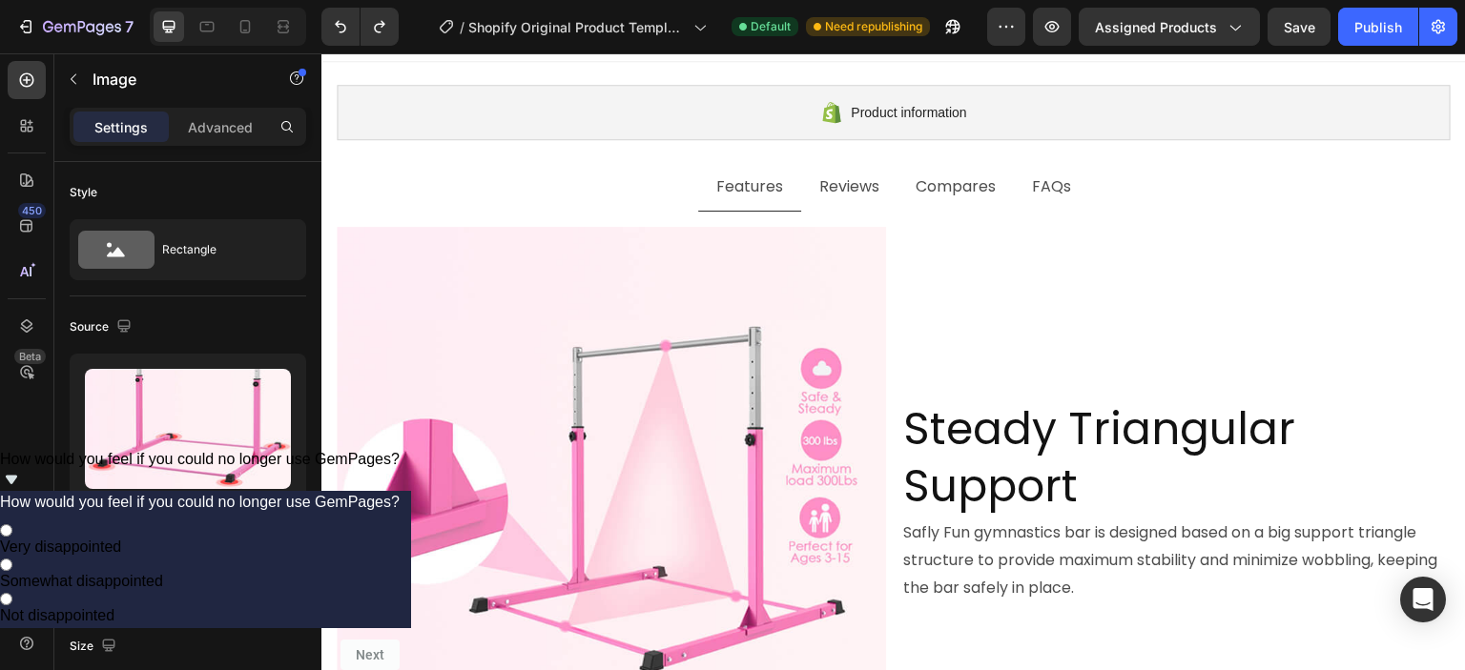
scroll to position [0, 0]
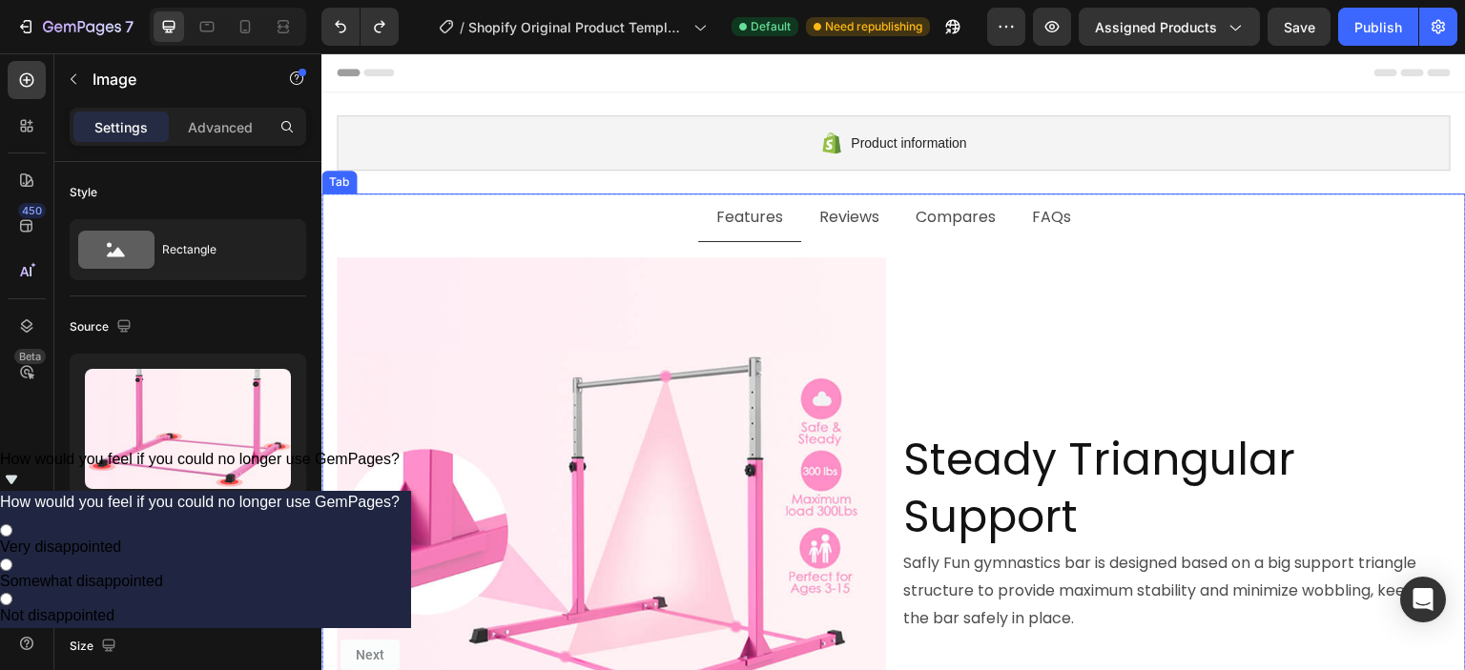
click at [752, 213] on p "Features" at bounding box center [749, 218] width 67 height 28
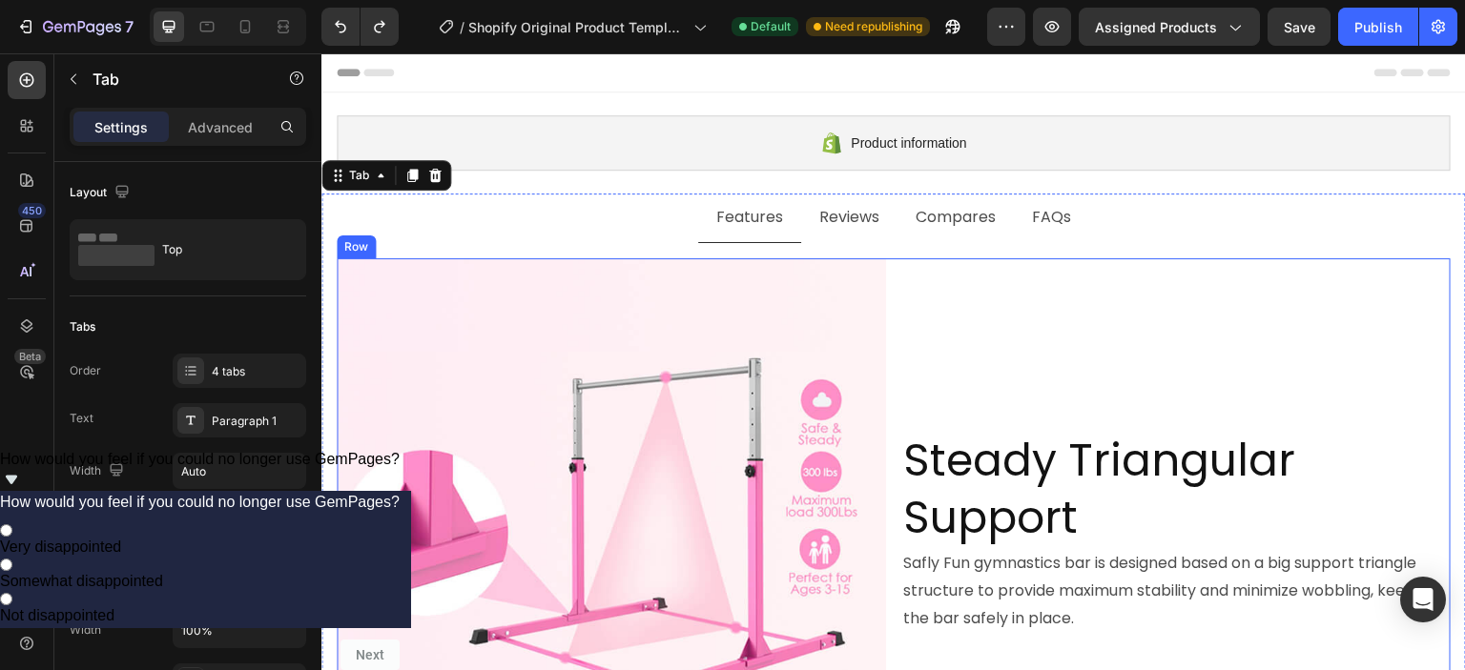
click at [998, 302] on div "Steady Triangular Support Heading Safly Fun gymnastics bar is designed based on…" at bounding box center [1175, 532] width 549 height 549
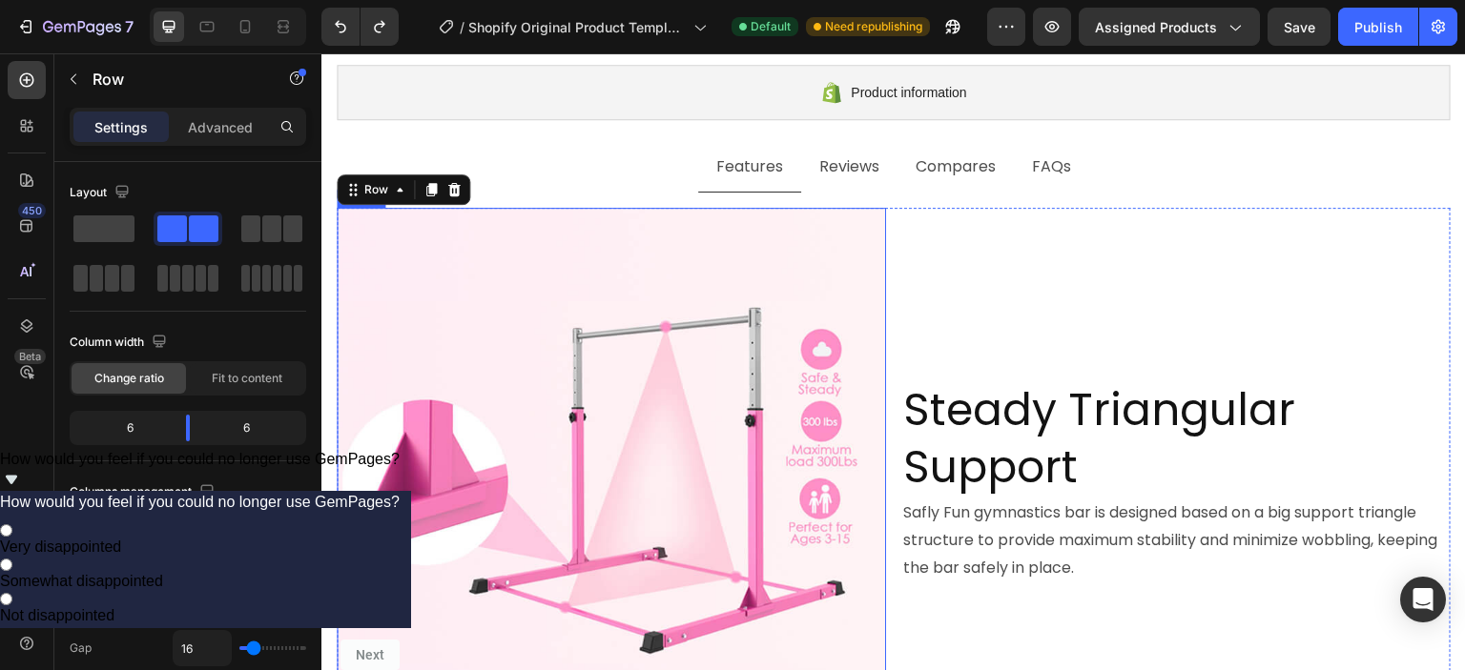
scroll to position [95, 0]
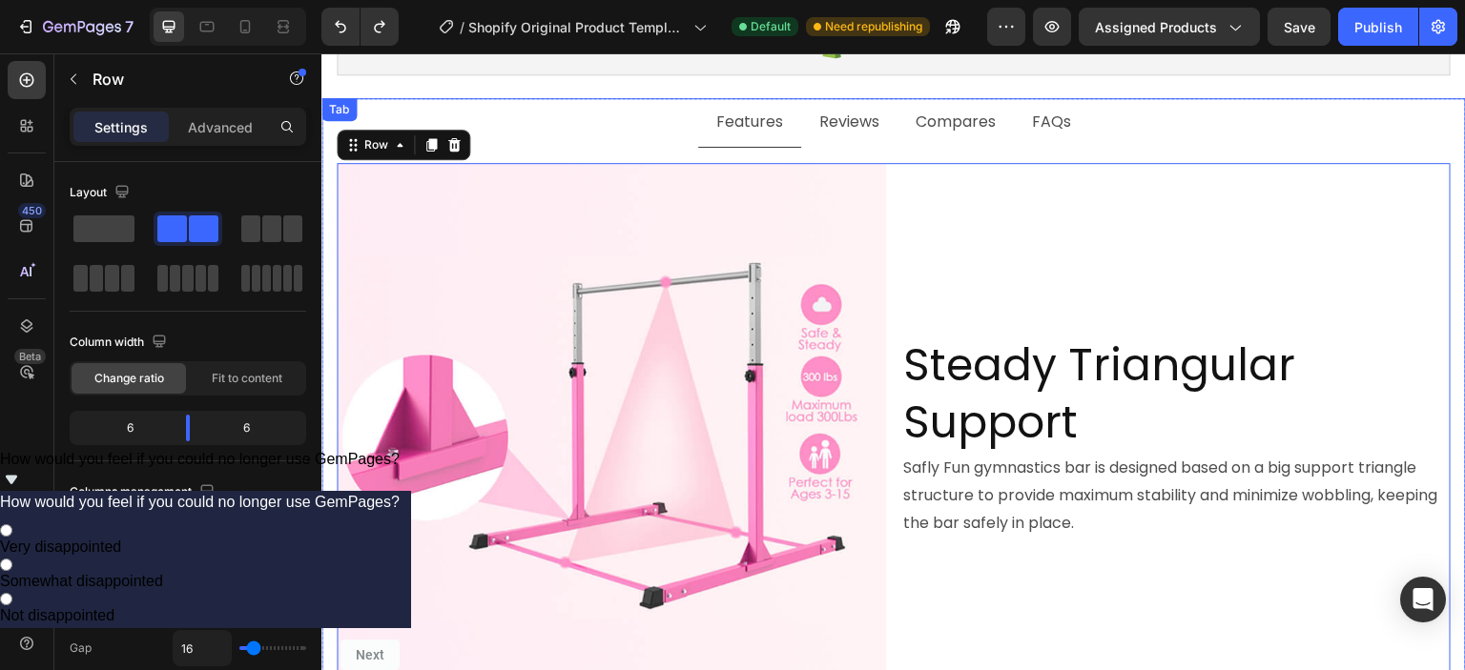
click at [645, 135] on ul "Features Reviews Compares FAQs" at bounding box center [893, 123] width 1144 height 50
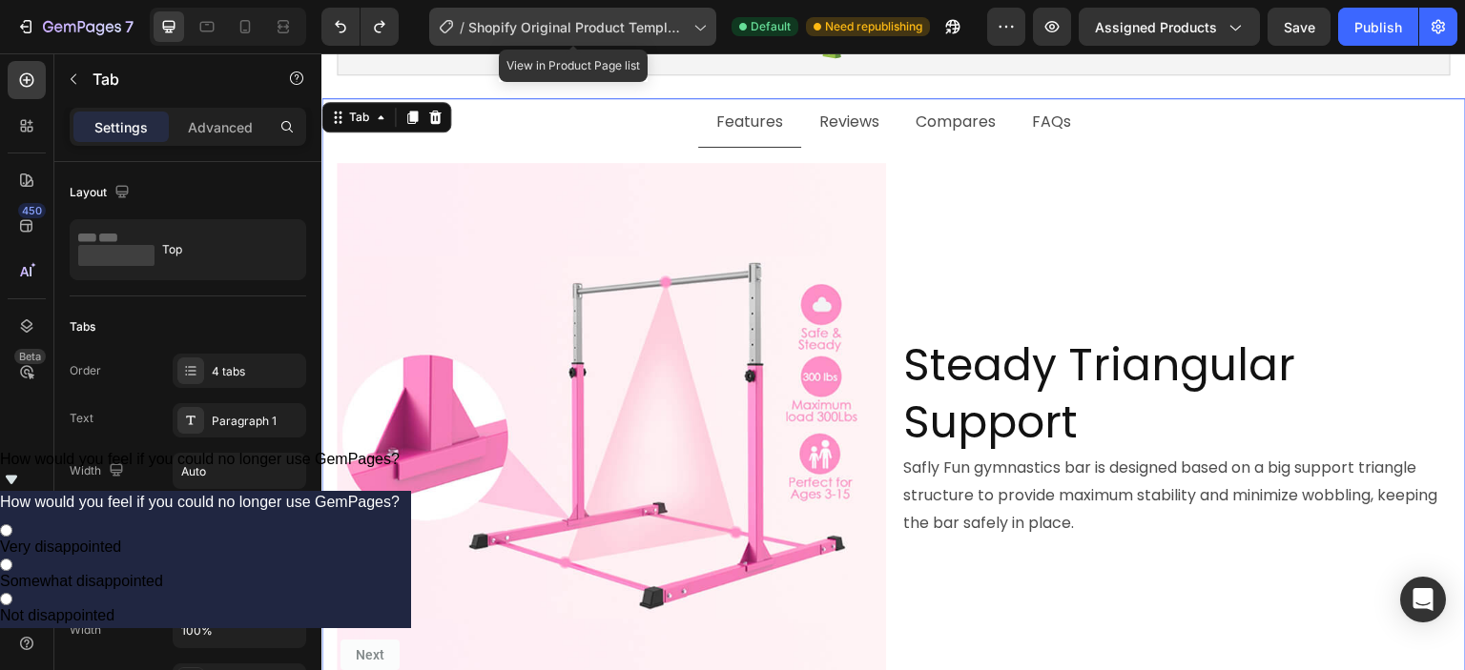
click at [519, 28] on span "Shopify Original Product Template" at bounding box center [576, 27] width 217 height 20
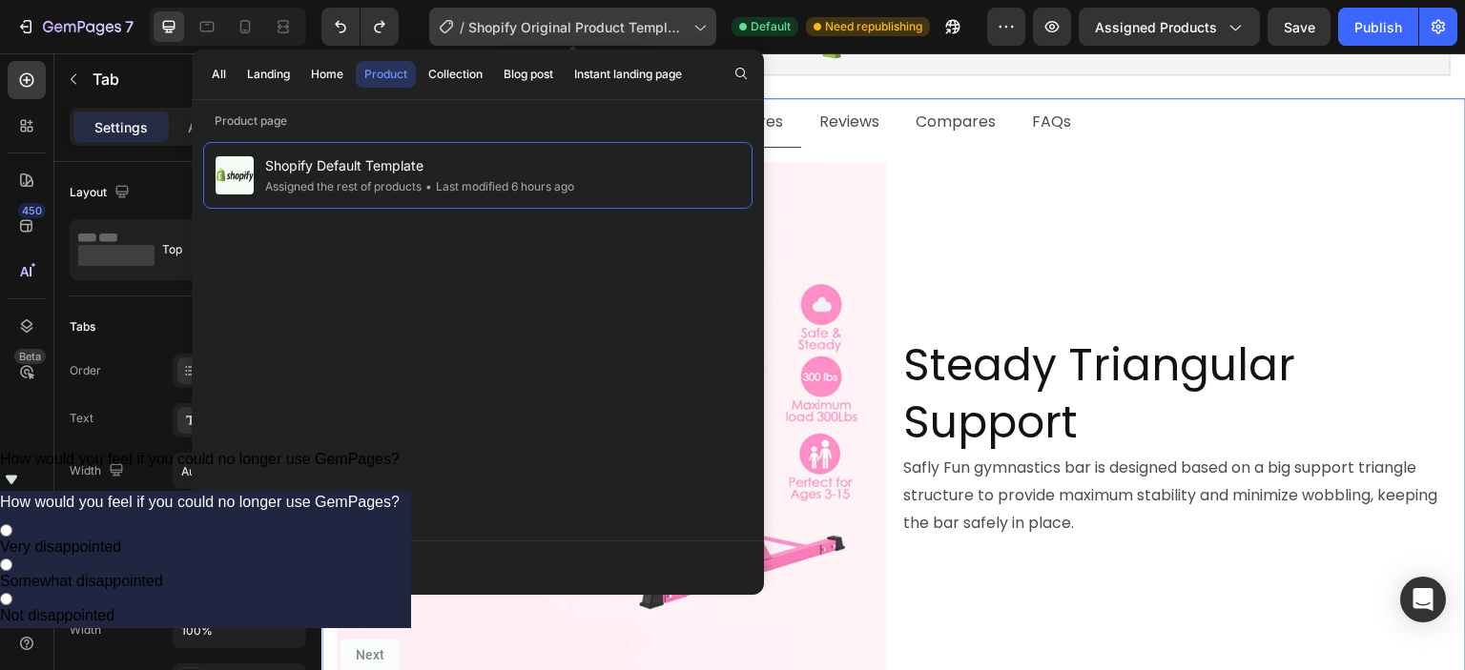
click at [519, 28] on span "Shopify Original Product Template" at bounding box center [576, 27] width 217 height 20
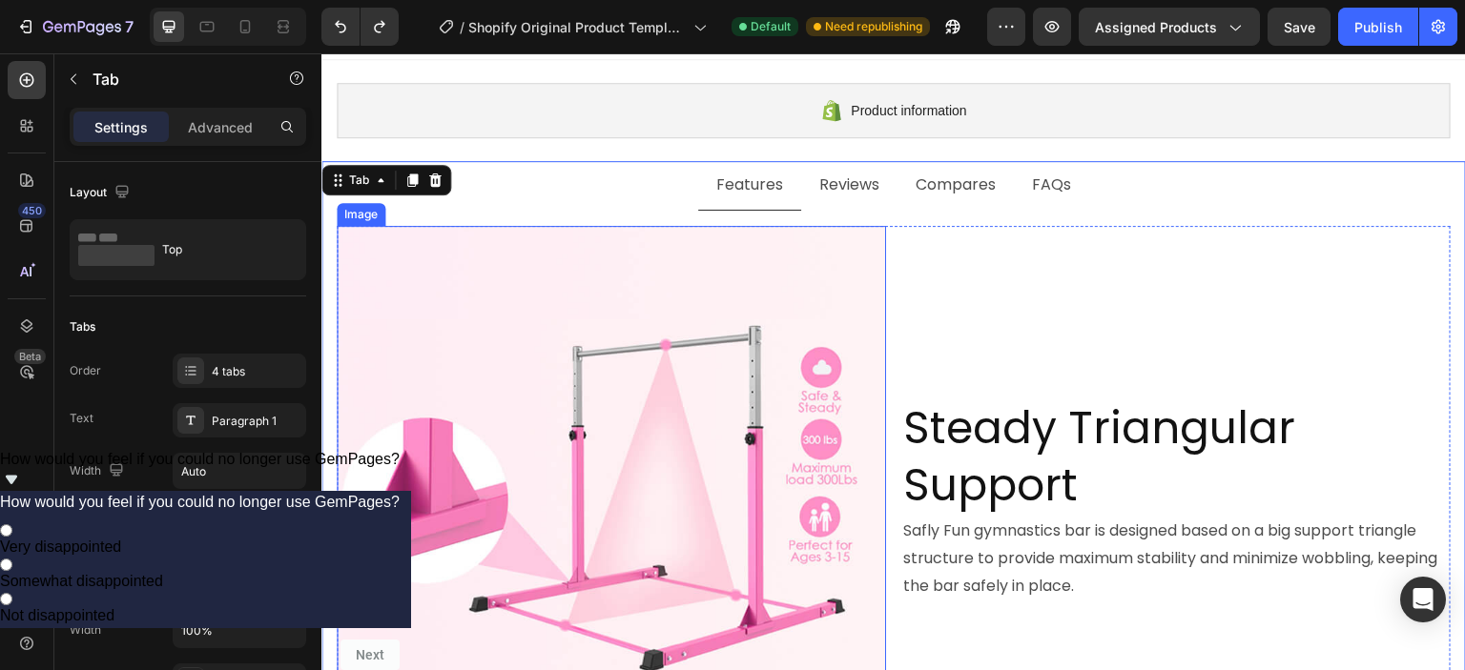
scroll to position [0, 0]
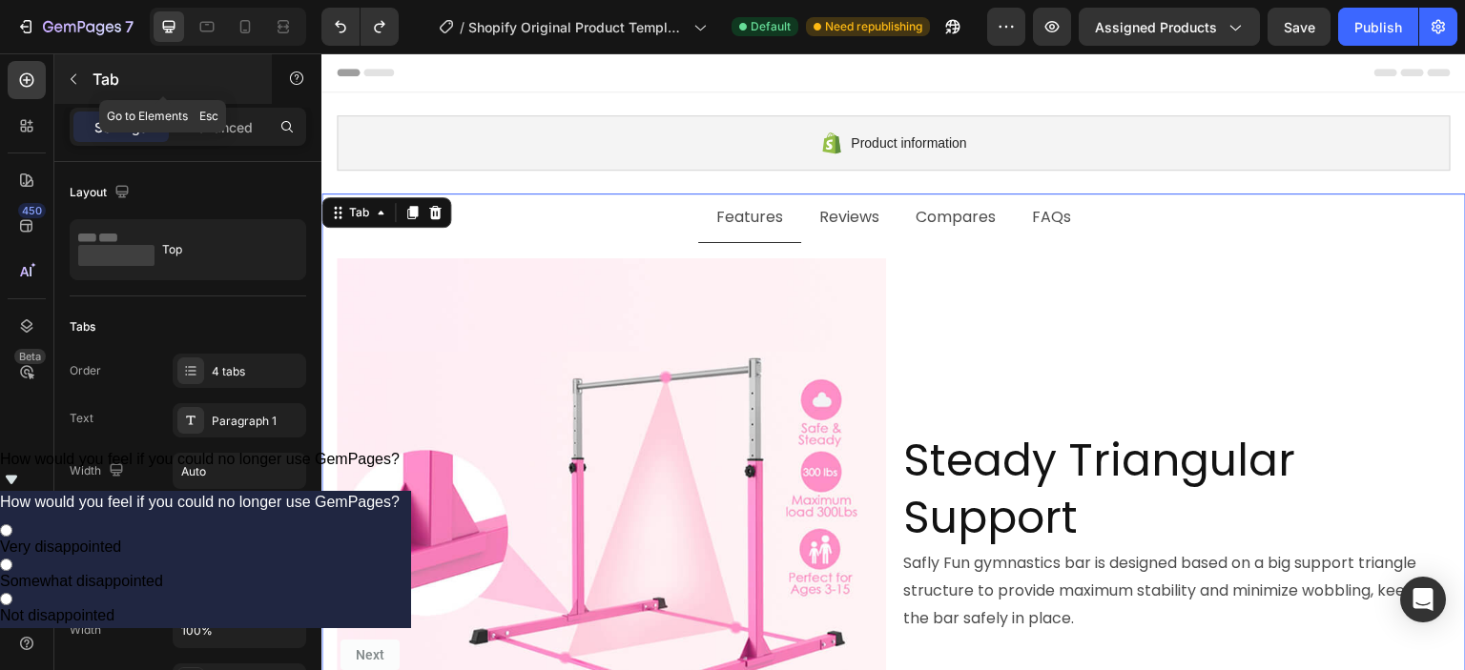
click at [67, 76] on icon "button" at bounding box center [73, 79] width 15 height 15
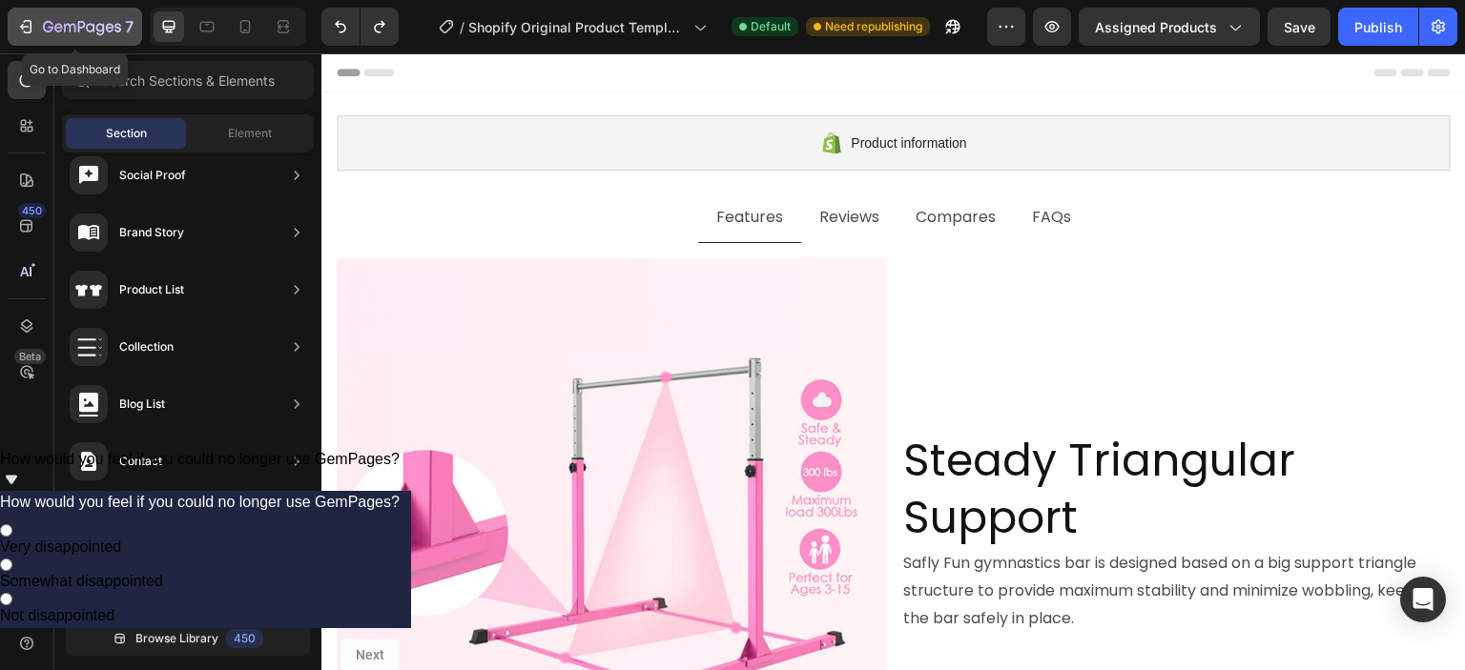
click at [20, 18] on icon "button" at bounding box center [25, 26] width 19 height 19
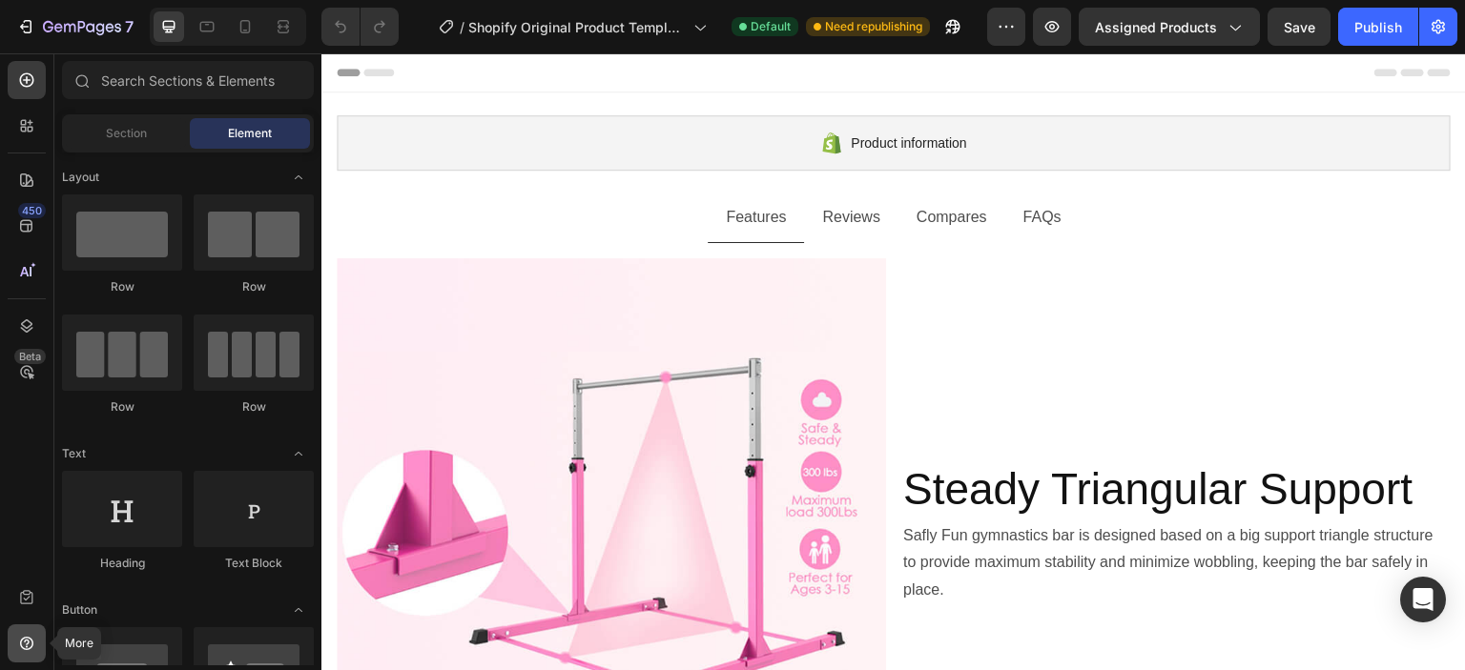
click at [20, 644] on icon at bounding box center [26, 643] width 13 height 13
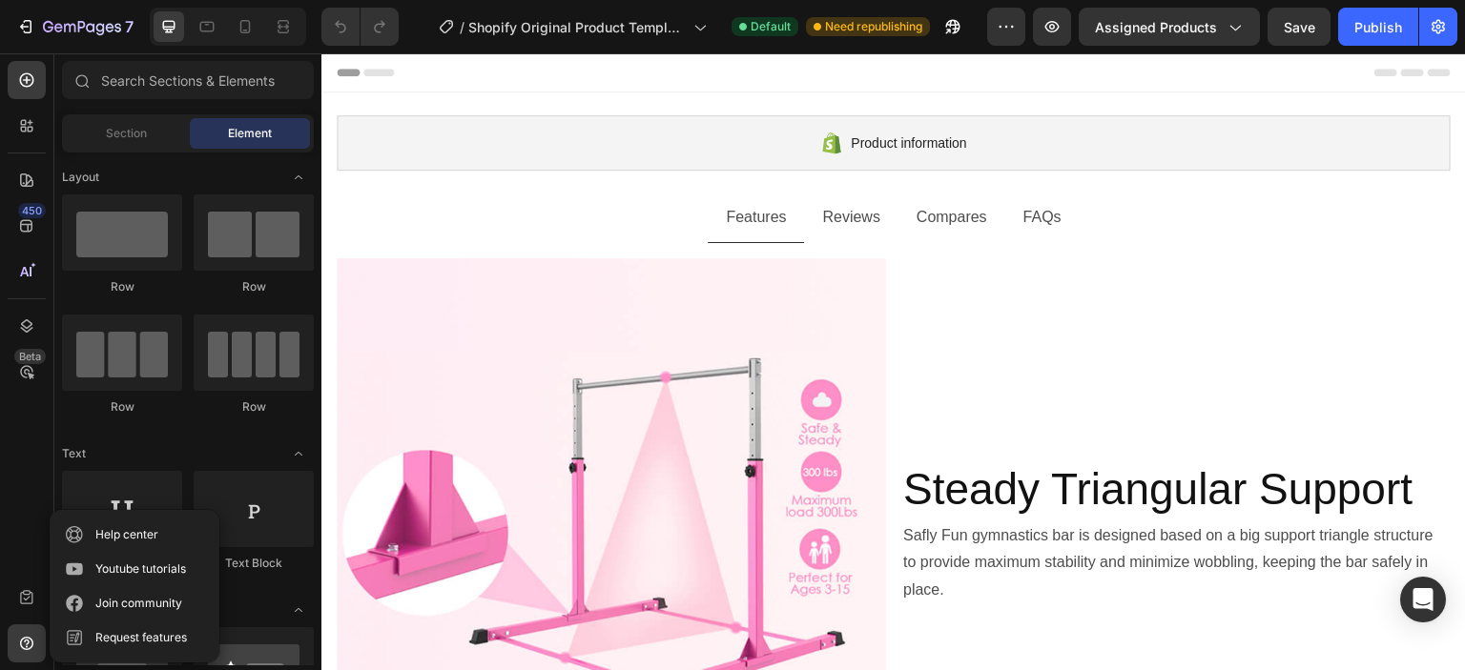
click at [0, 543] on div "450 Beta" at bounding box center [27, 361] width 54 height 617
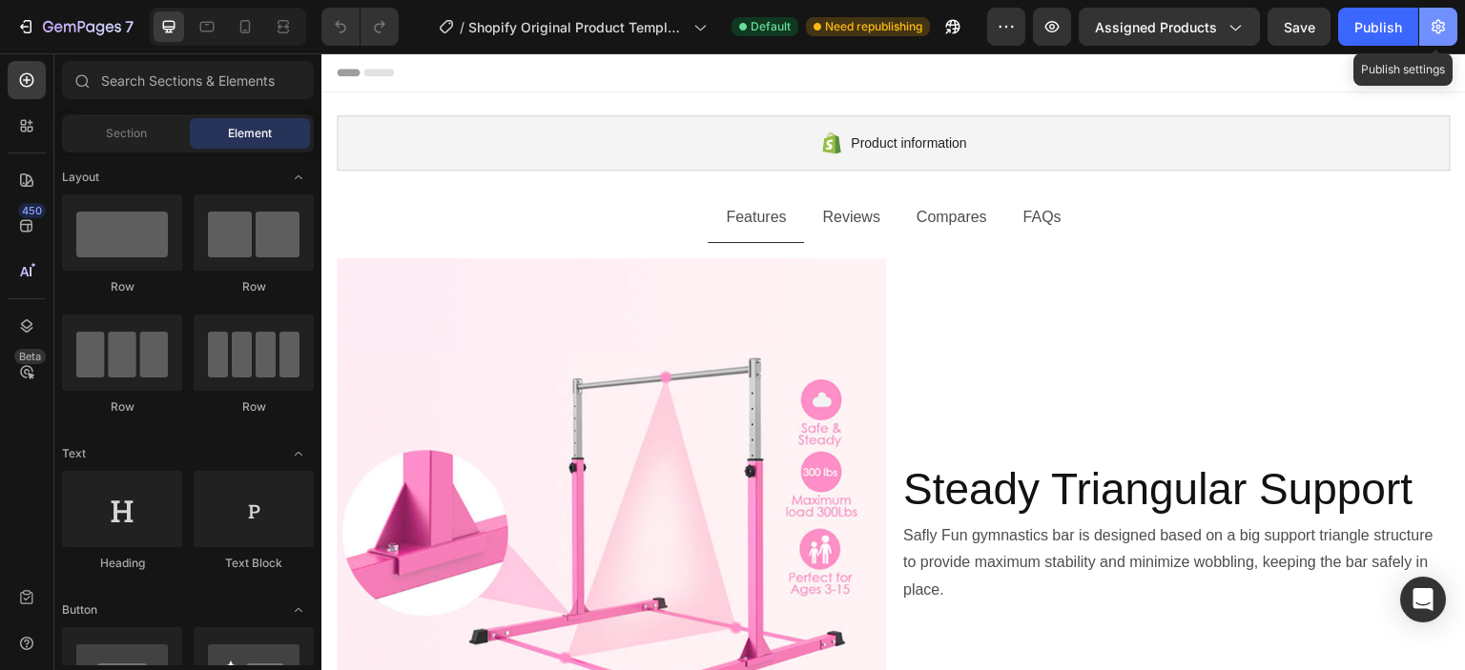
click at [1433, 31] on icon "button" at bounding box center [1437, 27] width 13 height 14
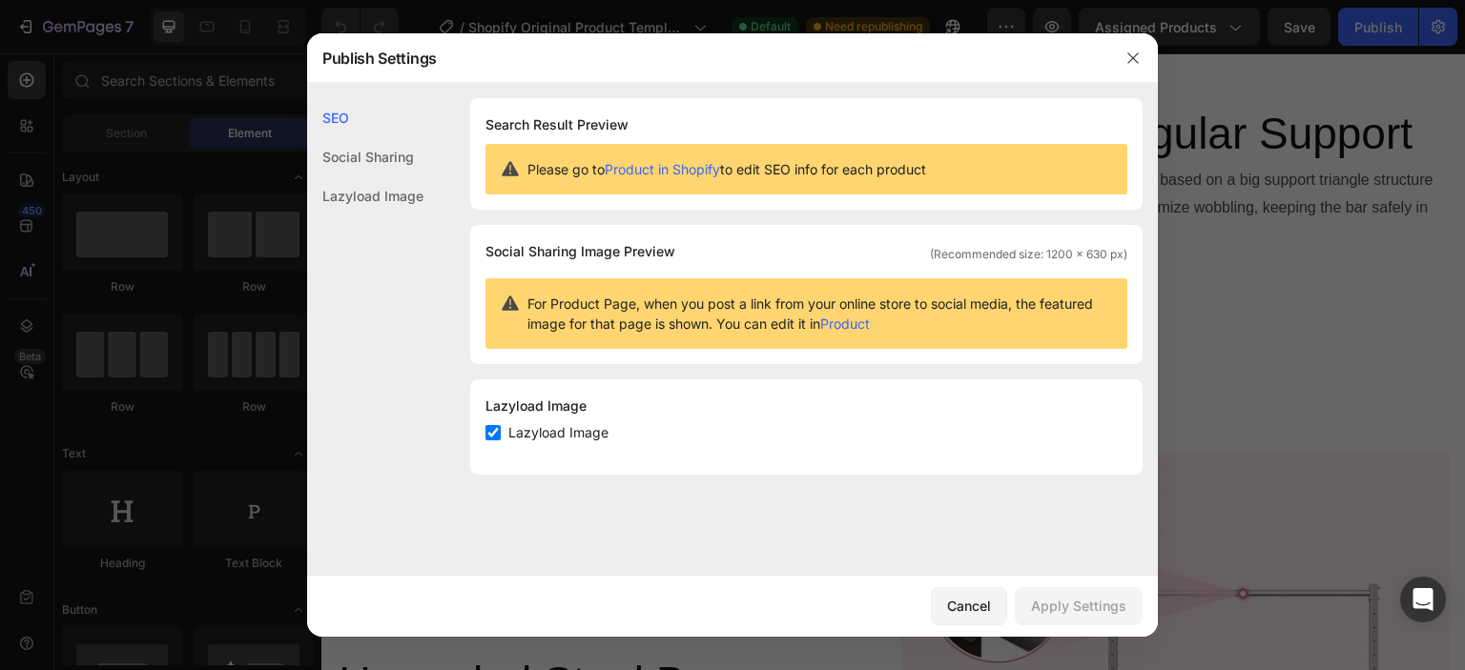
scroll to position [381, 0]
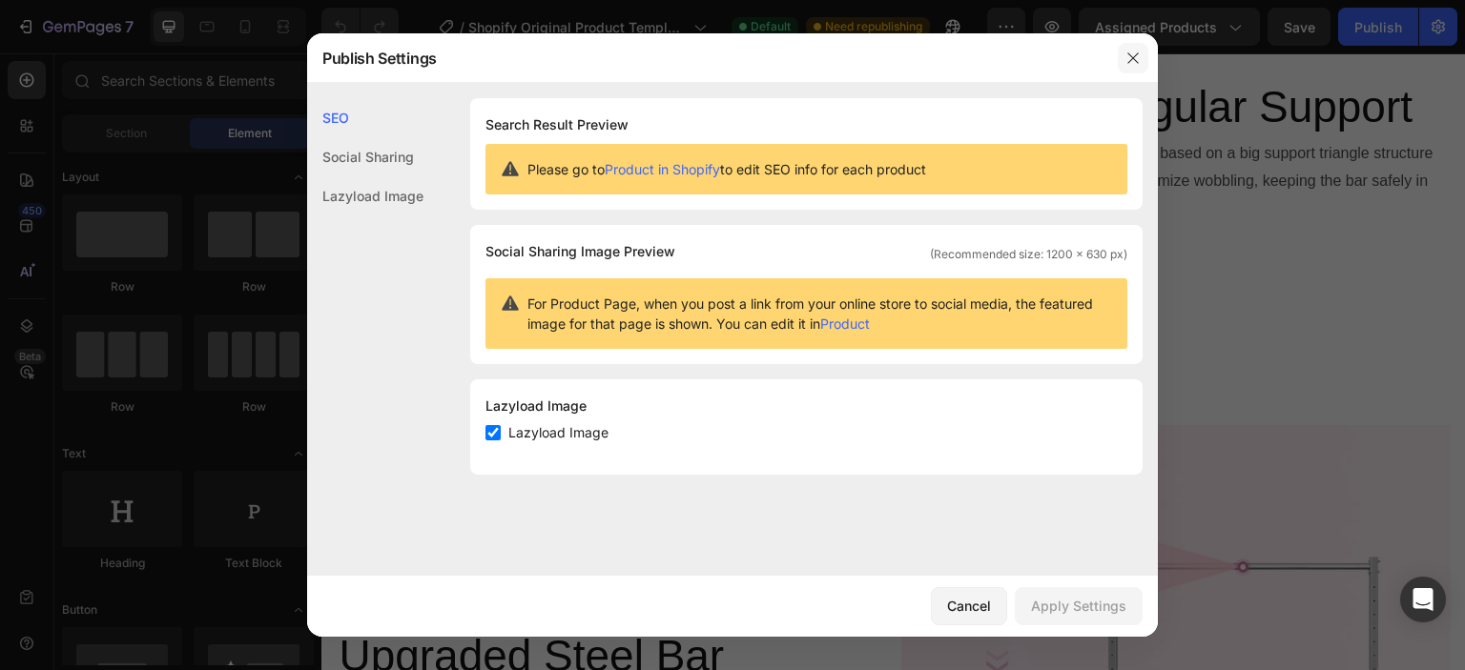
click at [1137, 58] on icon "button" at bounding box center [1132, 58] width 15 height 15
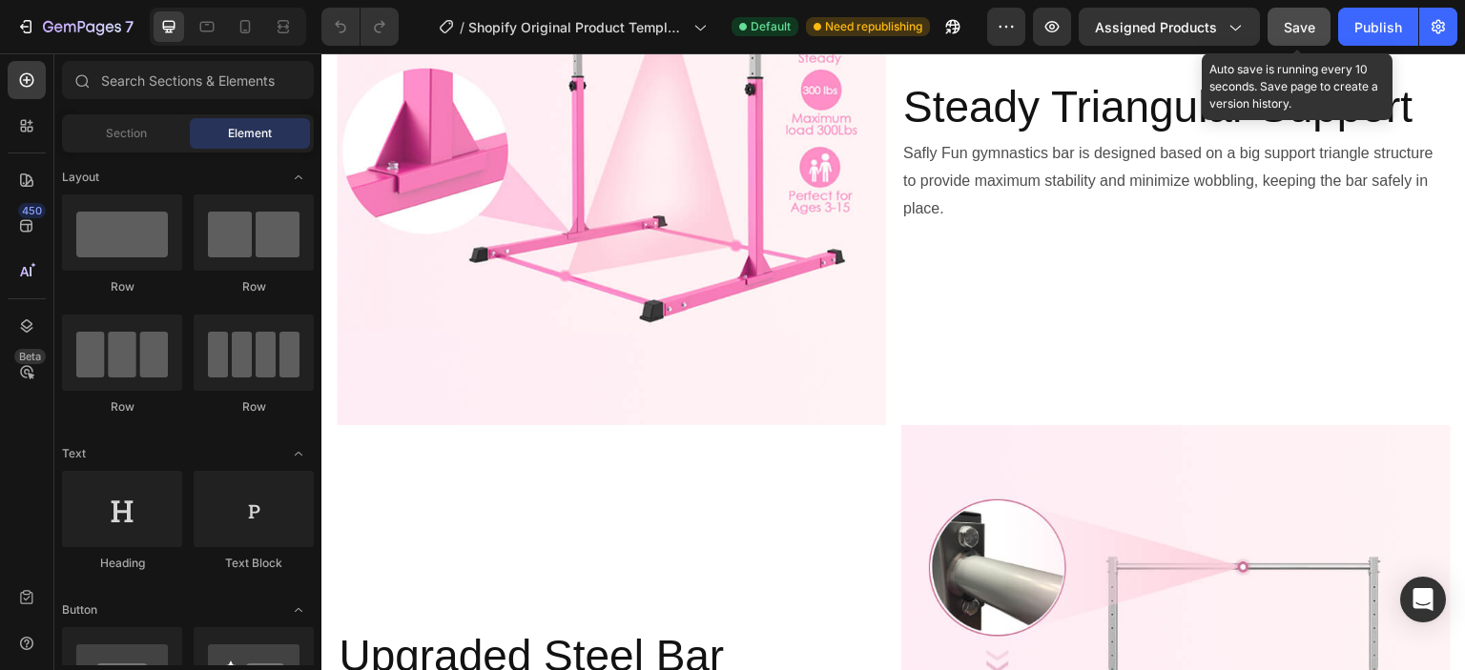
click at [1286, 24] on span "Save" at bounding box center [1299, 27] width 31 height 16
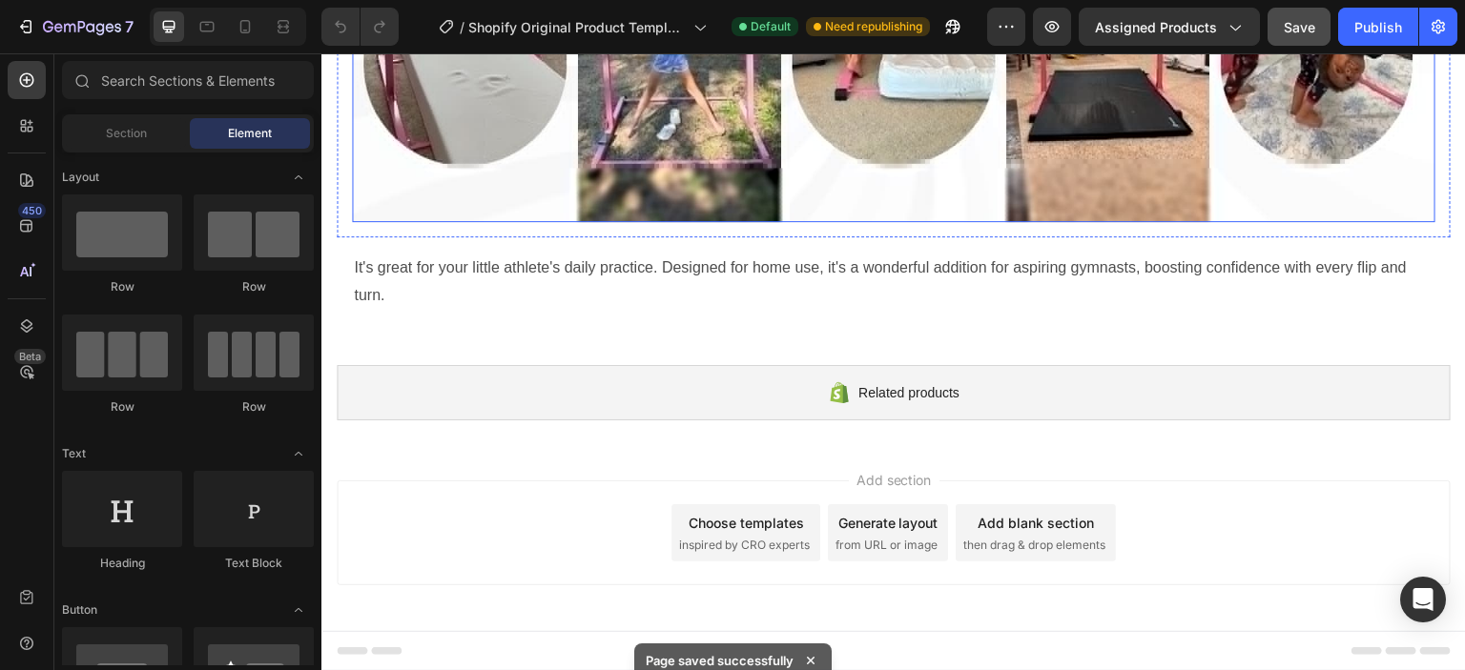
scroll to position [3763, 0]
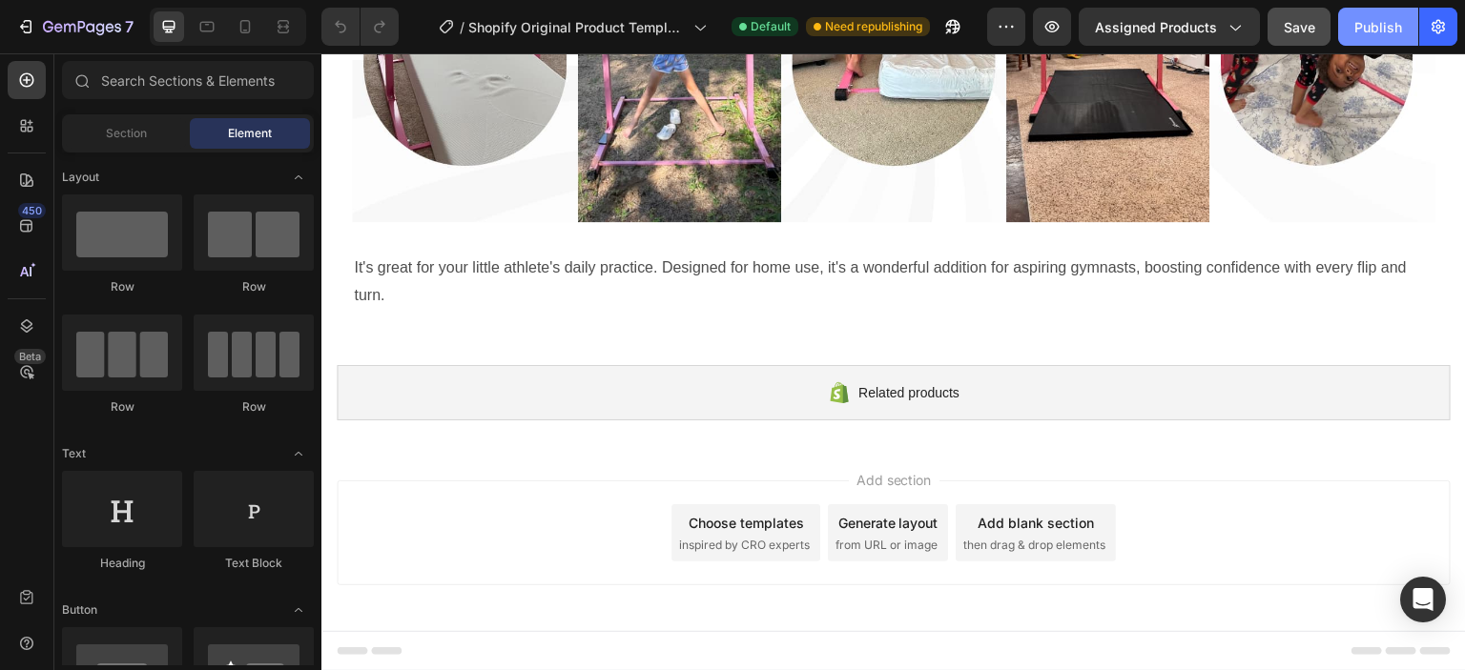
click at [1371, 26] on div "Publish" at bounding box center [1378, 27] width 48 height 20
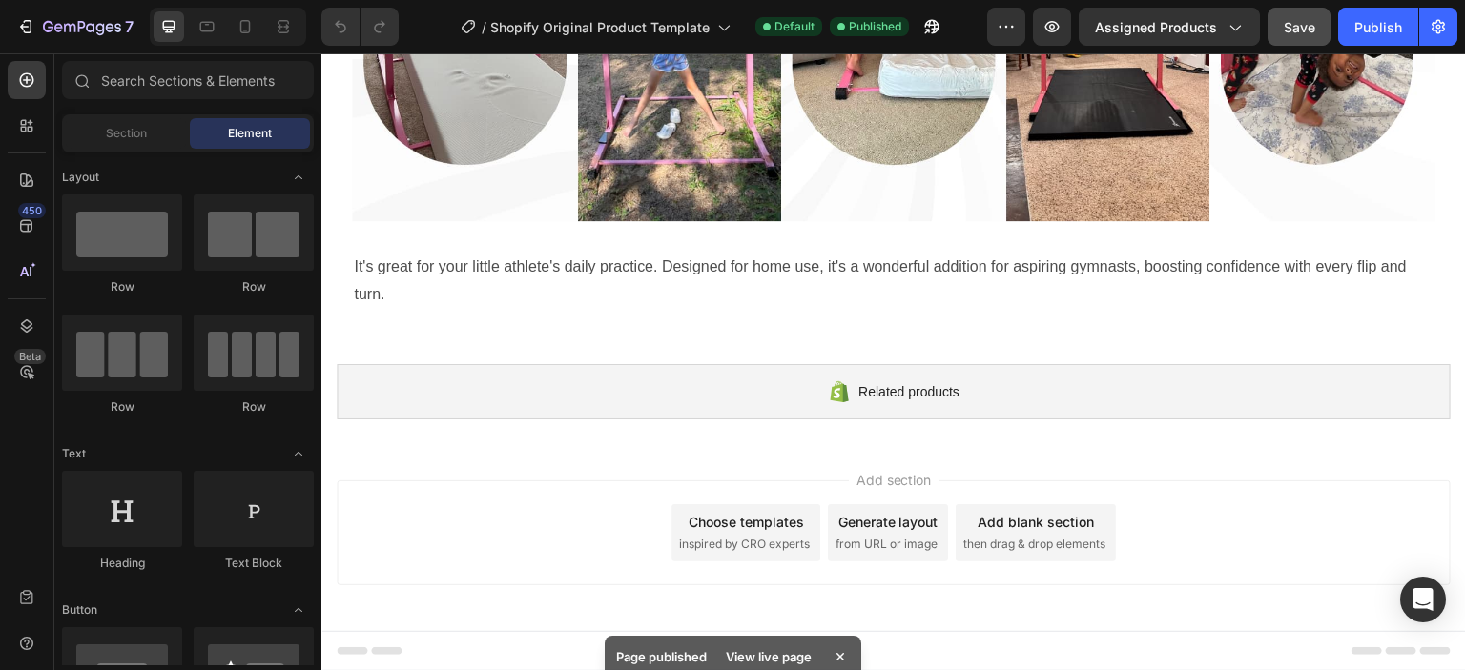
click at [736, 636] on div "Page published View live page" at bounding box center [733, 657] width 257 height 42
click at [736, 624] on div "Page published View live page" at bounding box center [733, 631] width 257 height 50
